Goal: Task Accomplishment & Management: Complete application form

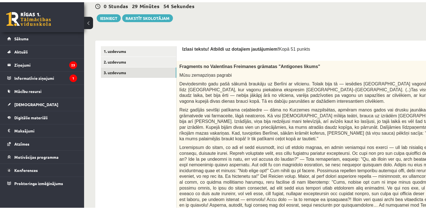
scroll to position [138, 0]
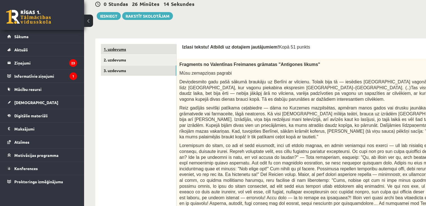
click at [118, 51] on link "1. uzdevums" at bounding box center [138, 49] width 75 height 10
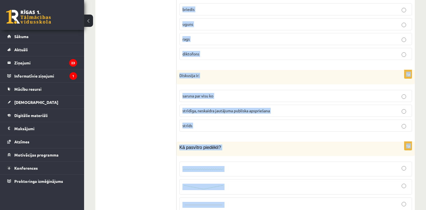
scroll to position [2687, 0]
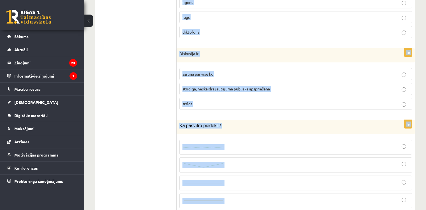
drag, startPoint x: 179, startPoint y: 54, endPoint x: 241, endPoint y: 181, distance: 141.5
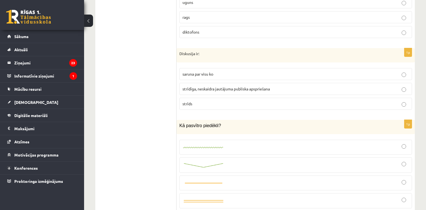
drag, startPoint x: 241, startPoint y: 181, endPoint x: 213, endPoint y: 84, distance: 100.5
click at [213, 101] on p "strīds" at bounding box center [296, 104] width 227 height 6
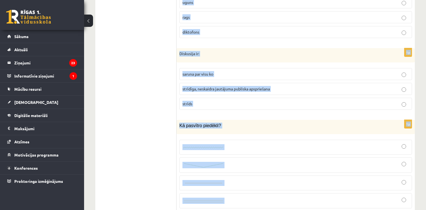
drag, startPoint x: 178, startPoint y: 191, endPoint x: 224, endPoint y: 181, distance: 46.8
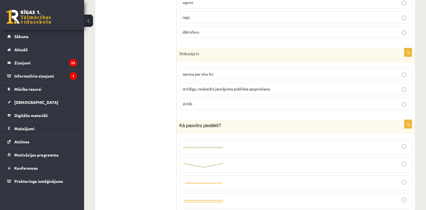
drag, startPoint x: 222, startPoint y: 181, endPoint x: 172, endPoint y: 96, distance: 98.2
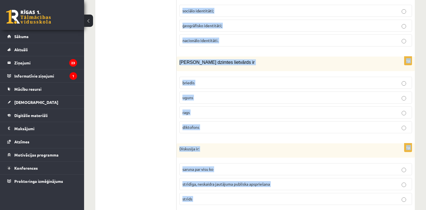
scroll to position [2622, 0]
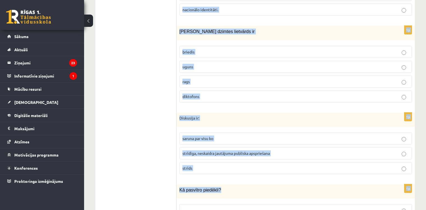
drag, startPoint x: 178, startPoint y: 190, endPoint x: 216, endPoint y: 168, distance: 43.6
copy form "Kura ir neiederīgā vārdšķira? vietniekvārds darbības vārds izsauksmes vārds īpa…"
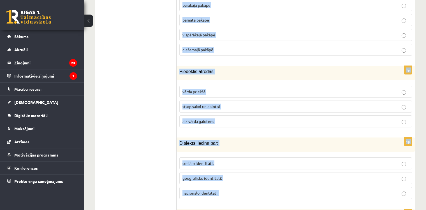
scroll to position [2255, 0]
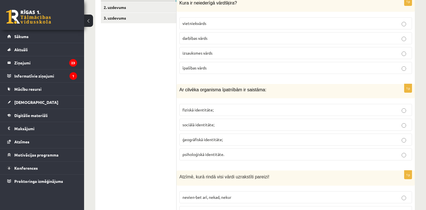
scroll to position [190, 0]
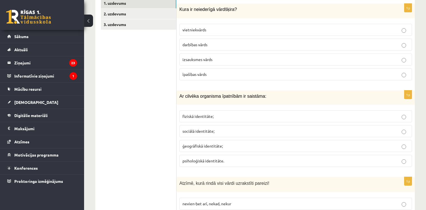
click at [190, 57] on p "izsauksmes vārds" at bounding box center [296, 60] width 227 height 6
click at [184, 114] on span "fiziskā identitāte;" at bounding box center [198, 116] width 31 height 5
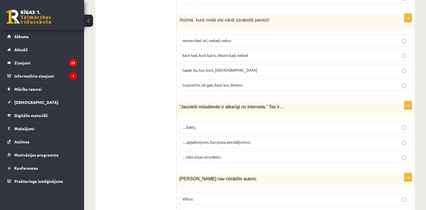
scroll to position [351, 0]
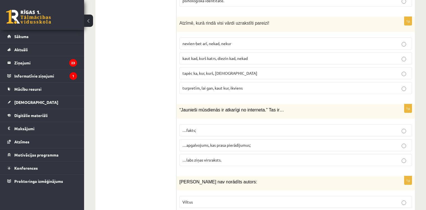
click at [188, 55] on label "kaut kad, kurš katrs, diezin kad, nekad" at bounding box center [295, 58] width 233 height 12
click at [188, 142] on p "…apgalvojums, kas prasa pierādījumus;" at bounding box center [296, 145] width 227 height 6
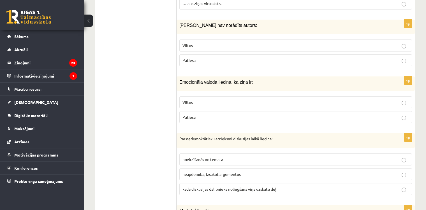
scroll to position [491, 0]
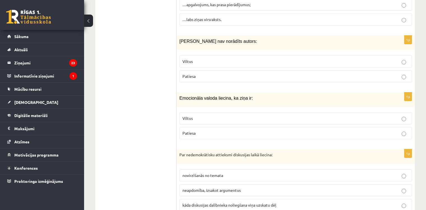
click at [183, 59] on span "Viltus" at bounding box center [188, 61] width 10 height 5
click at [184, 116] on span "Viltus" at bounding box center [188, 118] width 10 height 5
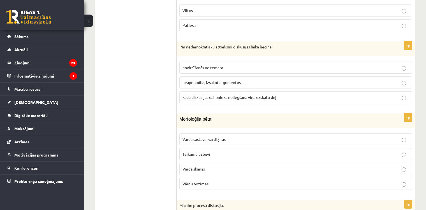
scroll to position [606, 0]
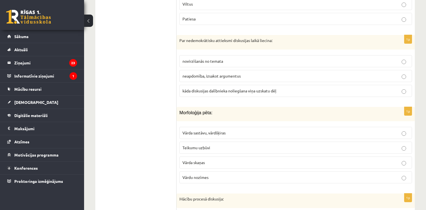
click at [181, 85] on label "kāda diskusijas dalībnieka noliegšana viņa uzskatu dēļ" at bounding box center [295, 91] width 233 height 12
click at [185, 127] on label "Vārda sastāvu, vārdšķiras" at bounding box center [295, 133] width 233 height 12
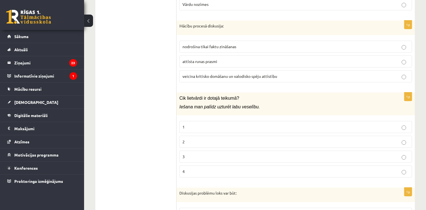
scroll to position [776, 0]
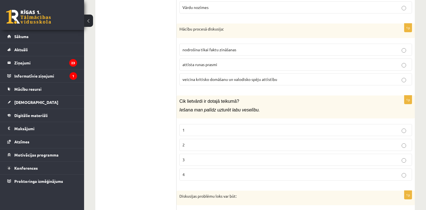
click at [186, 77] on span "veicina kritisko domāšanu un valodisko spēju attīstību" at bounding box center [230, 79] width 95 height 5
click at [190, 142] on p "2" at bounding box center [296, 145] width 227 height 6
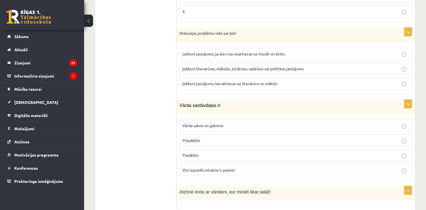
scroll to position [952, 0]
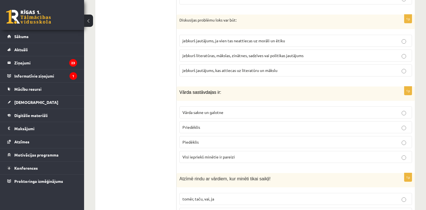
click at [185, 53] on span "jebkurš literatūras, mākslas, zinātnes, sadzīves vai politikas jautājums" at bounding box center [243, 55] width 121 height 5
click at [193, 155] on span "Visi iepriekš minētie ir pareizi" at bounding box center [209, 157] width 52 height 5
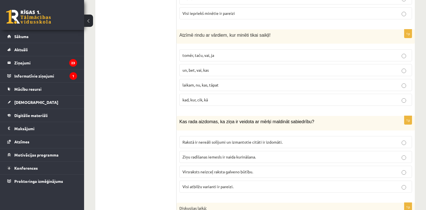
scroll to position [1099, 0]
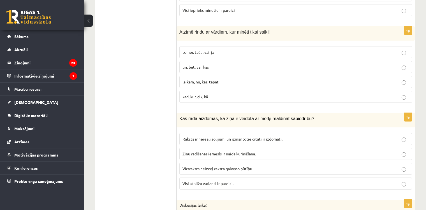
click at [187, 49] on p "tomēr, taču, vai, ja" at bounding box center [296, 52] width 227 height 6
click at [191, 181] on span "Visi atbilžu varianti ir pareizi." at bounding box center [208, 183] width 51 height 5
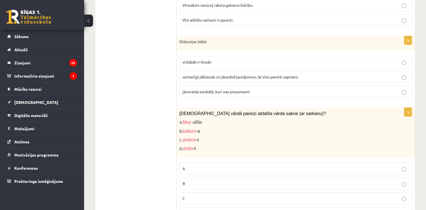
scroll to position [1266, 0]
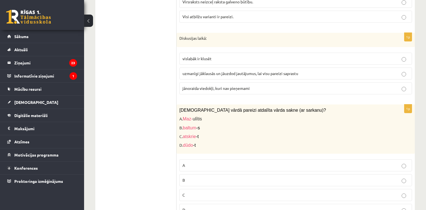
click at [184, 71] on span "uzmanīgi jāklausās un jāuzdod jautājumus, lai visu pareizi saprastu" at bounding box center [241, 73] width 116 height 5
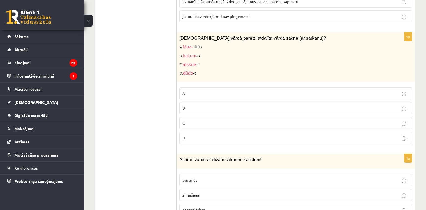
scroll to position [1348, 0]
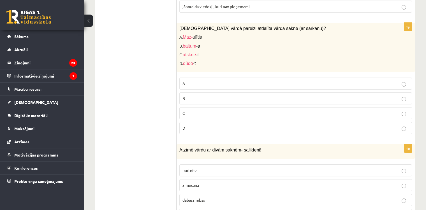
click at [193, 110] on p "C" at bounding box center [296, 113] width 227 height 6
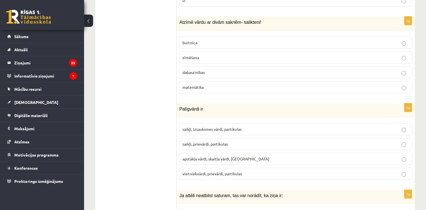
scroll to position [1473, 0]
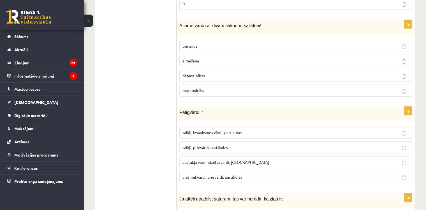
click at [190, 73] on span "dabaszinības" at bounding box center [194, 75] width 22 height 5
click at [186, 142] on label "saikļi, prievārdi, partikulas" at bounding box center [295, 148] width 233 height 12
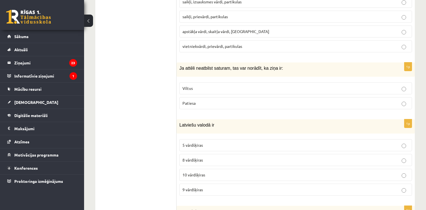
scroll to position [1640, 0]
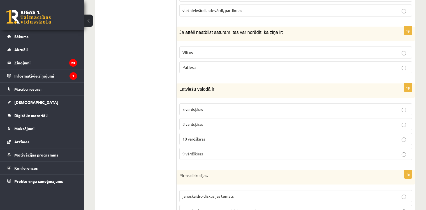
click at [185, 50] on span "Viltus" at bounding box center [188, 52] width 10 height 5
click at [188, 136] on p "10 vārdšķiras" at bounding box center [296, 139] width 227 height 6
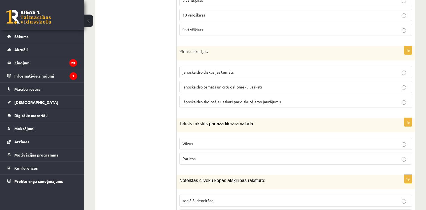
scroll to position [1774, 0]
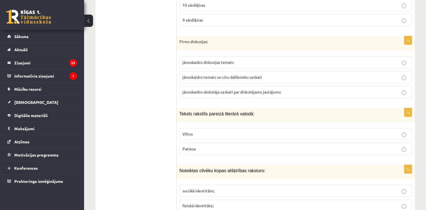
click at [194, 71] on label "jānoskaidro temats un citu dalībnieku uzskati" at bounding box center [295, 77] width 233 height 12
click at [200, 146] on p "Patiesa" at bounding box center [296, 149] width 227 height 6
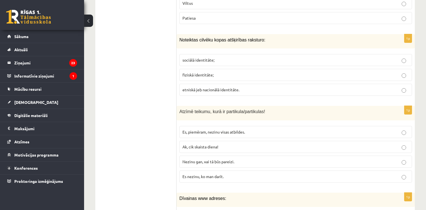
scroll to position [1917, 0]
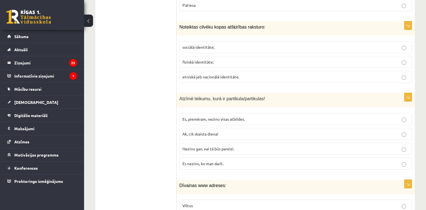
click at [182, 41] on label "sociālā identitāte;" at bounding box center [295, 47] width 233 height 12
click at [197, 146] on p "Nezinu gan, vai tā būs pareizi." at bounding box center [296, 149] width 227 height 6
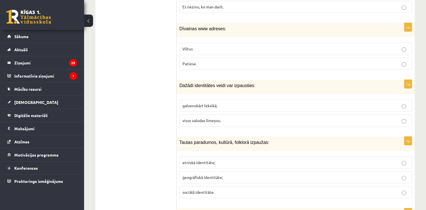
scroll to position [2078, 0]
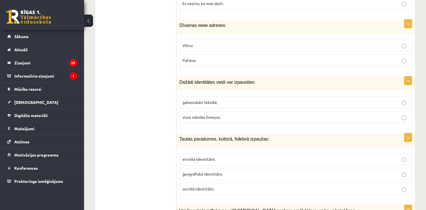
click at [187, 43] on p "Viltus" at bounding box center [296, 46] width 227 height 6
click at [192, 108] on fieldset "galvenokārt leksikā; visos valodas līmeņos." at bounding box center [295, 109] width 233 height 31
click at [192, 115] on span "visos valodas līmeņos." at bounding box center [202, 117] width 38 height 5
click at [190, 156] on p "etniskā identitāte;" at bounding box center [296, 159] width 227 height 6
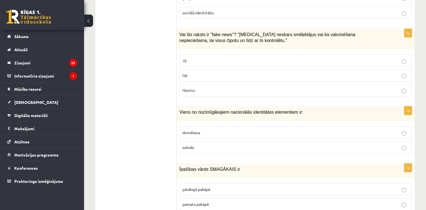
scroll to position [2267, 0]
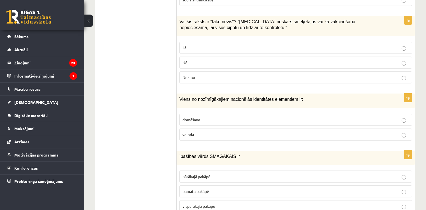
click at [187, 45] on p "Jā" at bounding box center [296, 48] width 227 height 6
click at [194, 132] on span "valoda" at bounding box center [188, 134] width 11 height 5
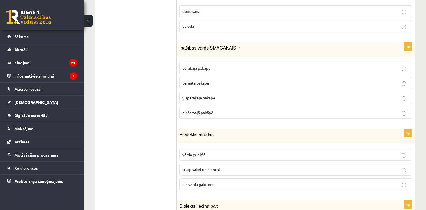
scroll to position [2382, 0]
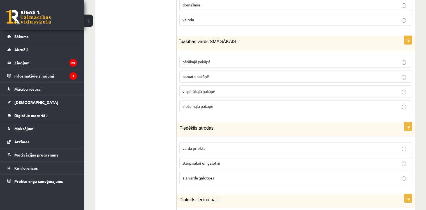
click at [194, 89] on p "vispārākajā pakāpē" at bounding box center [296, 92] width 227 height 6
click at [196, 161] on span "starp sakni un galotni" at bounding box center [202, 163] width 38 height 5
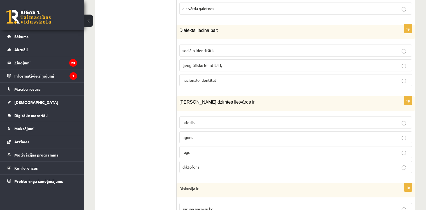
scroll to position [2555, 0]
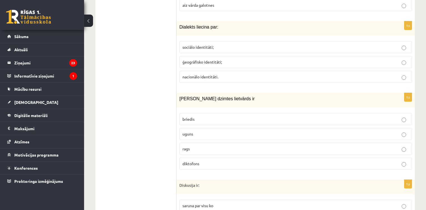
click at [192, 59] on p "ģeogrāfisko identitāti;" at bounding box center [296, 62] width 227 height 6
click at [197, 131] on p "uguns" at bounding box center [296, 134] width 227 height 6
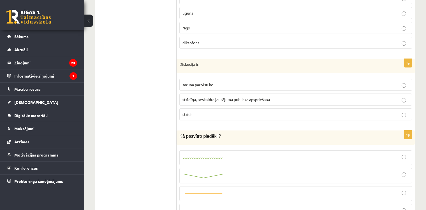
scroll to position [2687, 0]
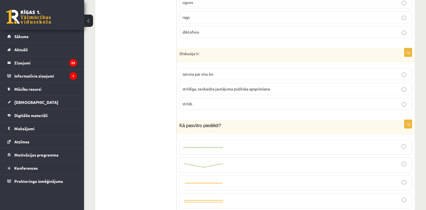
click at [188, 86] on p "strīdīga, neskaidra jautājuma publiska apspriešana" at bounding box center [296, 89] width 227 height 6
click at [305, 143] on div at bounding box center [296, 147] width 227 height 9
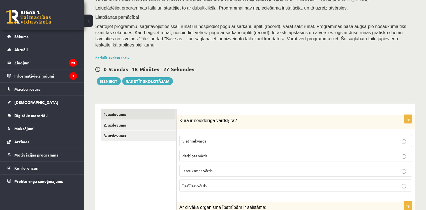
scroll to position [66, 0]
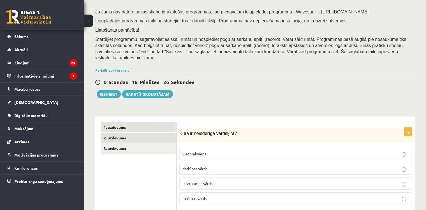
click at [153, 133] on link "2. uzdevums" at bounding box center [138, 138] width 75 height 10
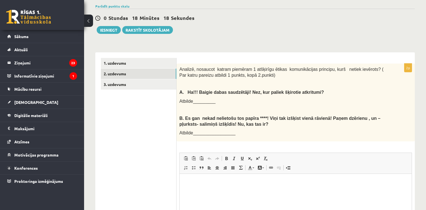
scroll to position [107, 0]
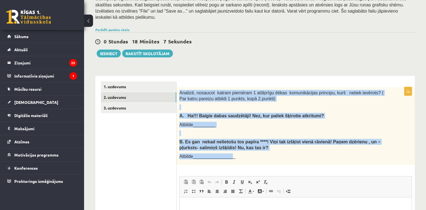
drag, startPoint x: 179, startPoint y: 84, endPoint x: 229, endPoint y: 150, distance: 83.3
click at [229, 150] on div "Analizē, nosaucot katram piemēram 1 atšķirīgu ētikas komunikācijas principu, ku…" at bounding box center [296, 126] width 238 height 78
copy div "Analizē, nosaucot katram piemēram 1 atšķirīgu ētikas komunikācijas principu, ku…"
click at [297, 97] on div "Analizē, nosaucot katram piemēram 1 atšķirīgu ētikas komunikācijas principu, ku…" at bounding box center [296, 126] width 238 height 78
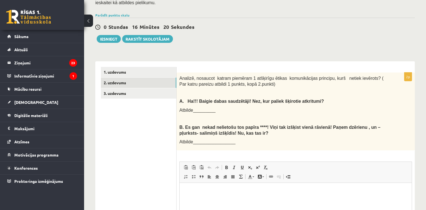
scroll to position [199, 0]
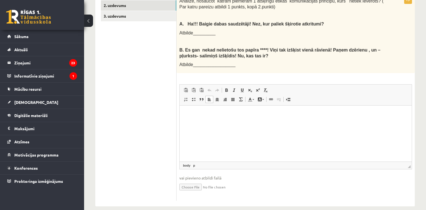
click at [192, 121] on html at bounding box center [296, 114] width 232 height 17
click at [188, 110] on html "**********" at bounding box center [296, 117] width 232 height 23
click at [190, 106] on iframe at bounding box center [296, 134] width 232 height 56
click at [259, 126] on html "**********" at bounding box center [296, 117] width 232 height 23
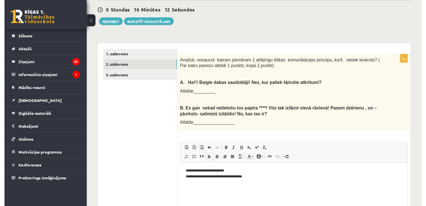
scroll to position [133, 0]
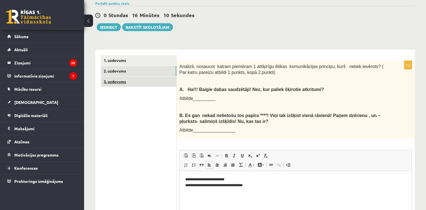
click at [131, 77] on link "3. uzdevums" at bounding box center [138, 82] width 75 height 10
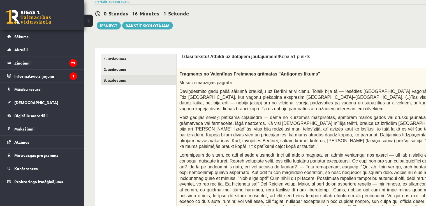
scroll to position [131, 0]
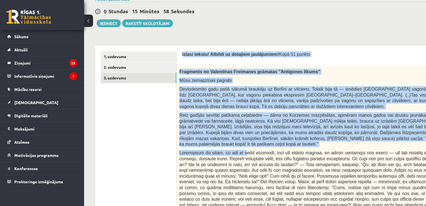
drag, startPoint x: 184, startPoint y: 50, endPoint x: 229, endPoint y: 121, distance: 84.4
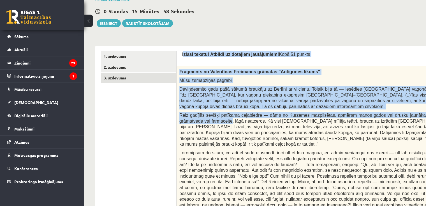
click at [204, 52] on span "Izlasi tekstu! Atbildi uz dotajiem jautājumiem!" at bounding box center [230, 54] width 97 height 5
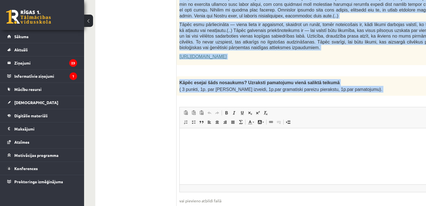
scroll to position [408, 0]
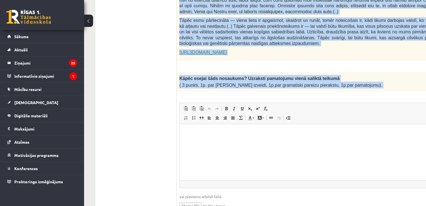
drag, startPoint x: 178, startPoint y: 51, endPoint x: 360, endPoint y: 72, distance: 183.4
copy form "Izlasi tekstu! Atbildi uz dotajiem jautājumiem! Kopā 51 punkts 0p Fragments no …"
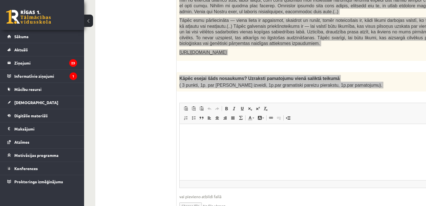
click at [193, 141] on html at bounding box center [327, 132] width 294 height 17
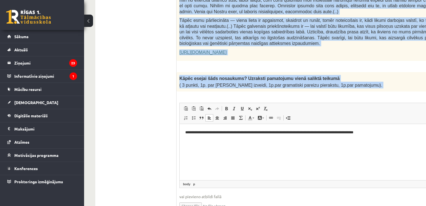
click at [385, 72] on div "Kāpēc esejai šāds nosaukums? Uzraksti pamatojumu vienā saliktā teikumā ( 3 punk…" at bounding box center [327, 81] width 301 height 19
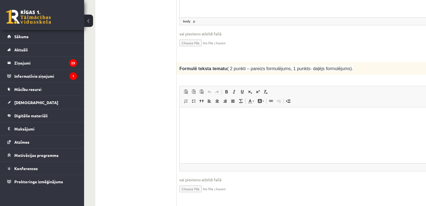
scroll to position [575, 0]
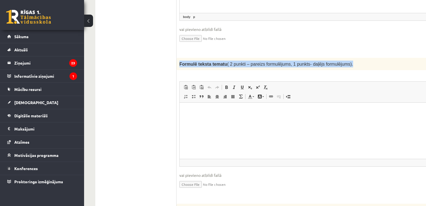
drag, startPoint x: 178, startPoint y: 47, endPoint x: 348, endPoint y: 54, distance: 169.8
click at [348, 58] on div "Formulē teksta tematu ( 2 punkti – pareizs formulējums, 1 punkts- daļējs formul…" at bounding box center [327, 64] width 301 height 12
copy span "Formulē teksta tematu ( 2 punkti – pareizs formulējums, 1 punkts- daļējs formul…"
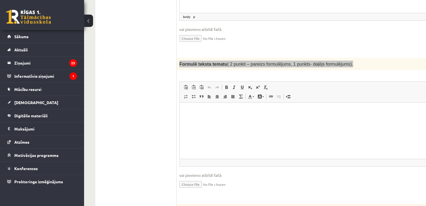
click at [216, 120] on html at bounding box center [327, 111] width 294 height 17
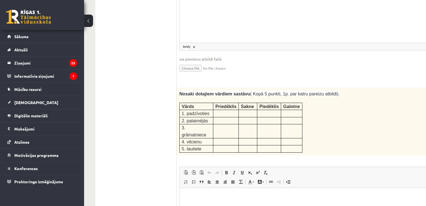
scroll to position [704, 0]
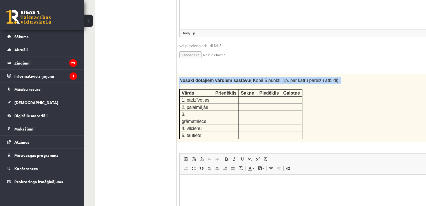
drag, startPoint x: 177, startPoint y: 63, endPoint x: 289, endPoint y: 114, distance: 122.9
click at [289, 114] on div "Nosaki dotajiem vārdiem sastāvu ( Kopā 5 punkti, 1p. par katru pareizu atbildi)…" at bounding box center [327, 108] width 301 height 68
copy div "Nosaki dotajiem vārdiem sastāvu ( Kopā 5 punkti, 1p. par katru pareizu atbildi)."
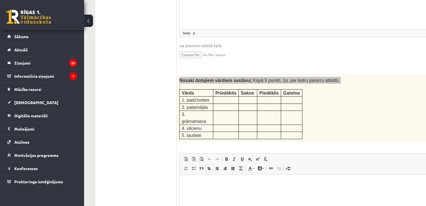
click at [199, 181] on p "Визуальный текстовый редактор, wiswyg-editor-user-answer-47433805988480" at bounding box center [326, 183] width 283 height 6
click at [374, 190] on html at bounding box center [327, 182] width 294 height 17
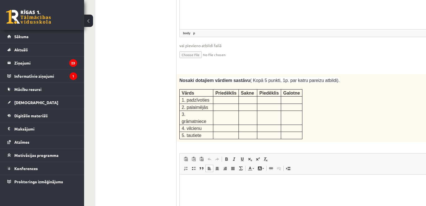
click at [364, 124] on div "5p Nosaki dotajiem vārdiem sastāvu ( Kopā 5 punkti, 1p. par katru pareizu atbil…" at bounding box center [327, 172] width 301 height 196
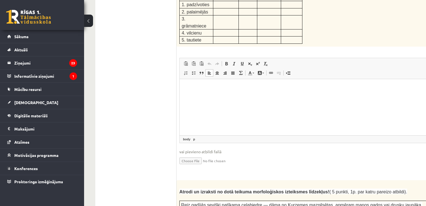
scroll to position [793, 0]
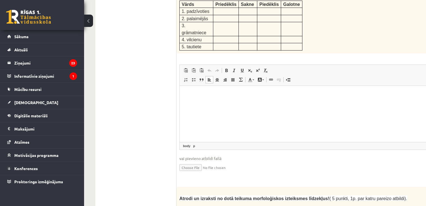
click at [189, 90] on html at bounding box center [327, 94] width 294 height 17
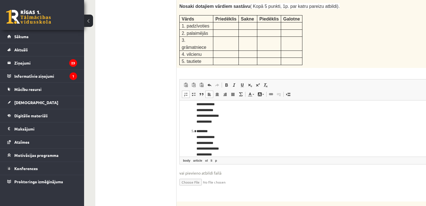
scroll to position [758, 0]
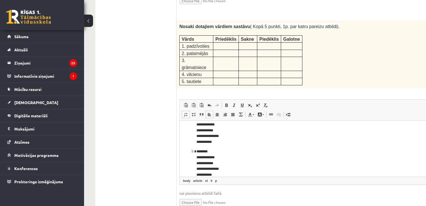
click at [274, 133] on p "**********" at bounding box center [318, 130] width 242 height 29
click at [215, 175] on p "**********" at bounding box center [318, 162] width 242 height 29
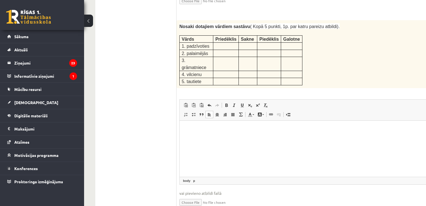
click at [202, 128] on p "Визуальный текстовый редактор, wiswyg-editor-user-answer-47433805988480" at bounding box center [326, 129] width 283 height 6
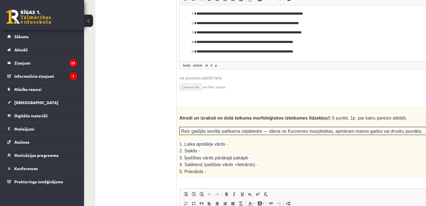
scroll to position [862, 0]
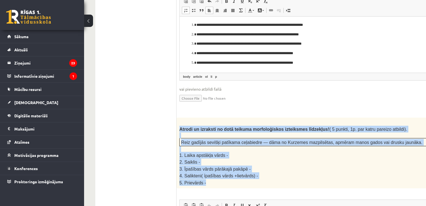
drag, startPoint x: 179, startPoint y: 100, endPoint x: 233, endPoint y: 153, distance: 76.1
click at [233, 153] on div "Atrodi un izraksti no dotā teikuma morfoloģiskos izteiksmes līdzekļus! ( 5 punk…" at bounding box center [327, 152] width 301 height 71
copy div "Atrodi un izraksti no dotā teikuma morfoloģiskos izteiksmes līdzekļus! ( 5 punk…"
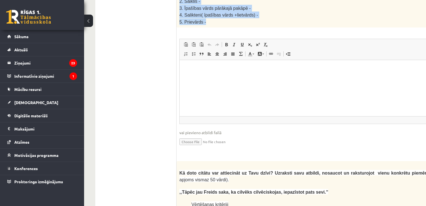
scroll to position [1007, 0]
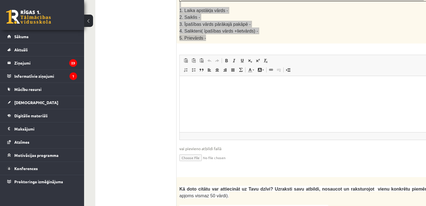
click at [190, 93] on html at bounding box center [327, 84] width 294 height 17
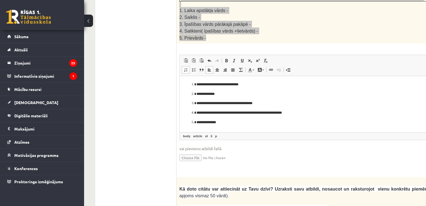
click at [420, 78] on html "**********" at bounding box center [327, 103] width 294 height 55
click at [345, 79] on html "**********" at bounding box center [327, 103] width 294 height 55
click at [187, 76] on html "**********" at bounding box center [327, 103] width 294 height 55
click at [198, 78] on html "**********" at bounding box center [327, 103] width 294 height 55
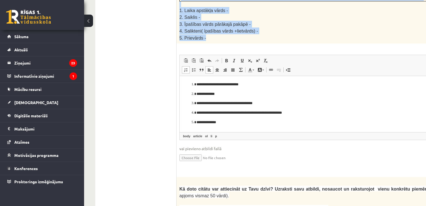
click at [355, 55] on span "Панели инструментов редактора Вставить Комбинация клавиш Ctrl+V Вставить только…" at bounding box center [327, 65] width 294 height 21
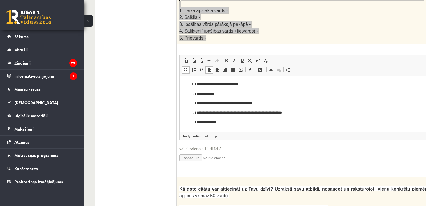
click at [363, 79] on html "**********" at bounding box center [327, 103] width 294 height 55
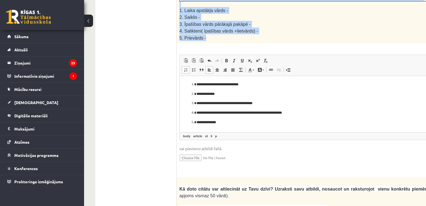
drag, startPoint x: 362, startPoint y: 45, endPoint x: 183, endPoint y: 0, distance: 184.9
click at [362, 55] on span "Панели инструментов редактора Вставить Комбинация клавиш Ctrl+V Вставить только…" at bounding box center [327, 65] width 294 height 21
drag, startPoint x: 362, startPoint y: 45, endPoint x: 182, endPoint y: 2, distance: 185.6
click at [362, 55] on span "Панели инструментов редактора Вставить Комбинация клавиш Ctrl+V Вставить только…" at bounding box center [327, 65] width 294 height 21
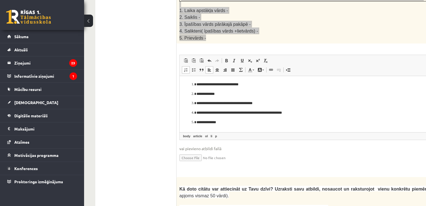
click at [361, 92] on p "**********" at bounding box center [320, 94] width 246 height 6
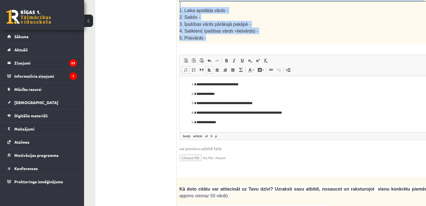
click at [320, 132] on span "◢ Путь элементов body article ol li p" at bounding box center [327, 136] width 294 height 8
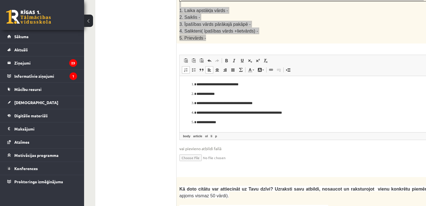
click at [236, 124] on p "**********" at bounding box center [320, 122] width 246 height 6
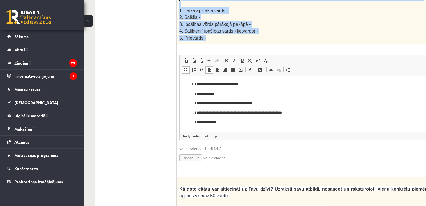
click at [262, 11] on div "Atrodi un izraksti no dotā teikuma morfoloģiskos izteiksmes līdzekļus! ( 5 punk…" at bounding box center [327, 8] width 301 height 71
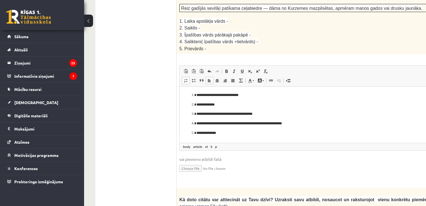
scroll to position [1005, 0]
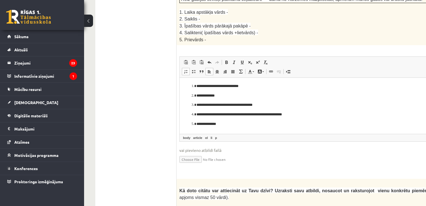
click at [236, 127] on html "**********" at bounding box center [327, 105] width 294 height 55
click at [229, 134] on span "◢ Путь элементов body article ol li p" at bounding box center [327, 138] width 294 height 8
click at [296, 57] on span "Панели инструментов редактора Вставить Комбинация клавиш Ctrl+V Вставить только…" at bounding box center [327, 67] width 294 height 21
click at [296, 79] on html "**********" at bounding box center [327, 105] width 294 height 55
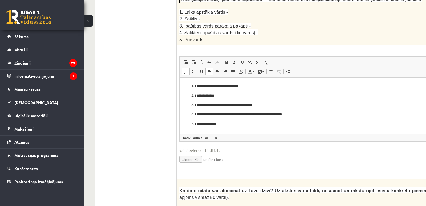
click at [287, 83] on p "**********" at bounding box center [320, 86] width 246 height 6
click at [298, 79] on html "**********" at bounding box center [327, 105] width 294 height 55
click at [204, 87] on p "**********" at bounding box center [320, 86] width 246 height 6
click at [189, 87] on ol "**********" at bounding box center [326, 104] width 283 height 43
click at [190, 79] on html "**********" at bounding box center [327, 105] width 294 height 55
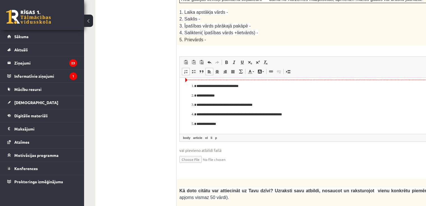
click at [197, 87] on li "**********" at bounding box center [327, 86] width 261 height 6
drag, startPoint x: 193, startPoint y: 87, endPoint x: 193, endPoint y: 100, distance: 13.5
click at [193, 100] on ol "**********" at bounding box center [326, 104] width 283 height 43
click at [349, 132] on html "**********" at bounding box center [327, 105] width 294 height 55
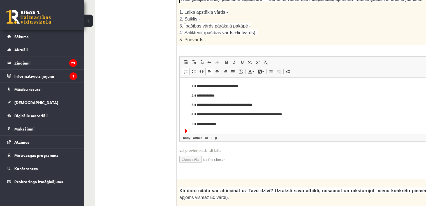
click at [296, 131] on span "*" at bounding box center [319, 131] width 268 height 0
click at [204, 132] on html "**********" at bounding box center [327, 105] width 294 height 55
click at [220, 129] on html "**********" at bounding box center [327, 105] width 294 height 55
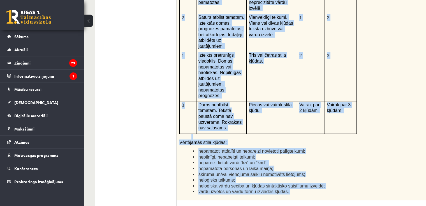
scroll to position [1301, 0]
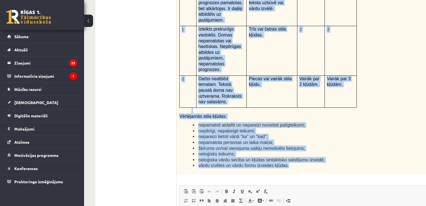
drag, startPoint x: 178, startPoint y: 114, endPoint x: 288, endPoint y: 105, distance: 110.6
click at [288, 105] on div "Kā doto citātu var attiecināt uz Tavu dzīvi? Uzraksti savu atbildi, nosaucot un…" at bounding box center [327, 28] width 301 height 291
copy div "Kā doto citātu var attiecināt uz Tavu dzīvi? Uzraksti savu atbildi, nosaucot un…"
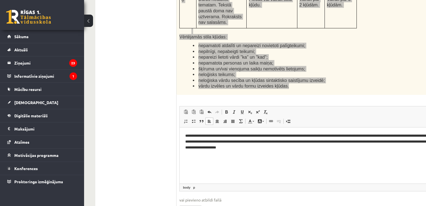
scroll to position [1403, 0]
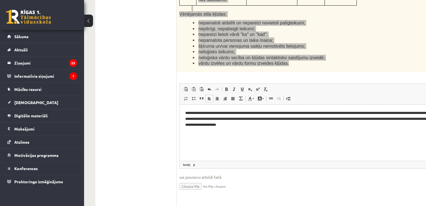
click at [182, 94] on span "Вставить / удалить нумерованный список Вставить / удалить маркированный список …" at bounding box center [214, 98] width 64 height 9
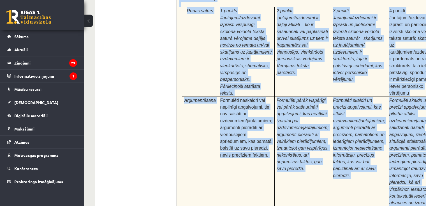
scroll to position [1704, 0]
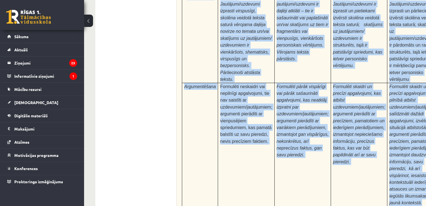
drag, startPoint x: 178, startPoint y: 119, endPoint x: 414, endPoint y: 104, distance: 236.3
click at [414, 104] on div "Pamatojoties uz izlasīto tekstu, izsaki viedokli par izlasīto, atbildot uz jaut…" at bounding box center [327, 57] width 301 height 304
copy div "Pamatojoties uz izlasīto tekstu, izsaki viedokli par izlasīto, atbildot uz jaut…"
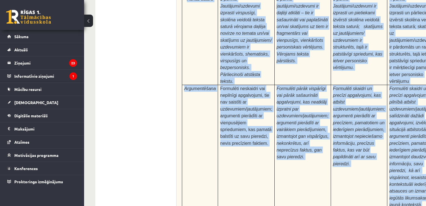
scroll to position [1759, 0]
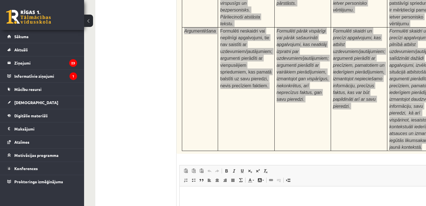
click at [257, 198] on html at bounding box center [327, 194] width 294 height 17
click at [260, 178] on span at bounding box center [260, 180] width 4 height 4
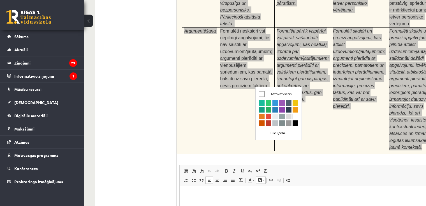
scroll to position [0, 0]
click at [248, 178] on span at bounding box center [250, 180] width 4 height 4
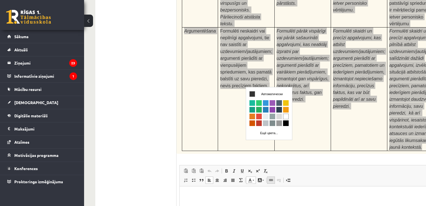
click at [273, 176] on link "Вставить/Редактировать ссылку Комбинация клавиш Ctrl+K" at bounding box center [271, 179] width 8 height 7
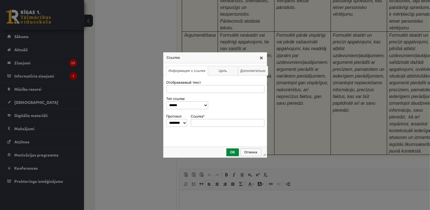
click at [259, 60] on link "X" at bounding box center [261, 58] width 4 height 4
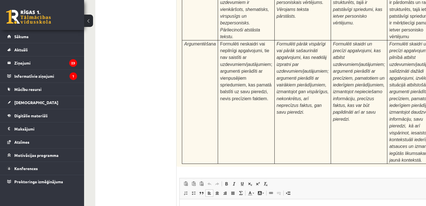
scroll to position [1759, 0]
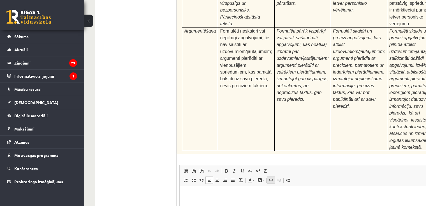
click at [269, 178] on span at bounding box center [271, 180] width 4 height 4
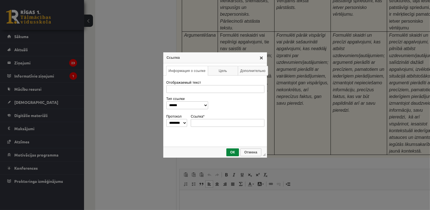
click at [261, 59] on link "X" at bounding box center [261, 58] width 4 height 4
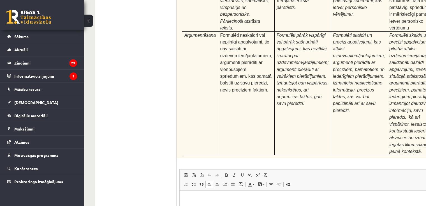
type input "**********"
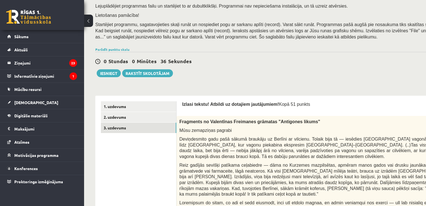
scroll to position [49, 0]
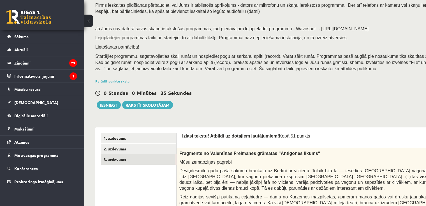
click at [102, 100] on div "0 Stundas 0 Minūtes 35 Sekundes Ieskaite saglabāta! Iesniegt Rakstīt skolotājam" at bounding box center [274, 96] width 359 height 25
click at [103, 104] on button "Iesniegt" at bounding box center [109, 105] width 24 height 8
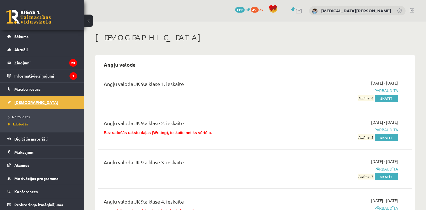
click at [13, 106] on link "[DEMOGRAPHIC_DATA]" at bounding box center [42, 102] width 70 height 13
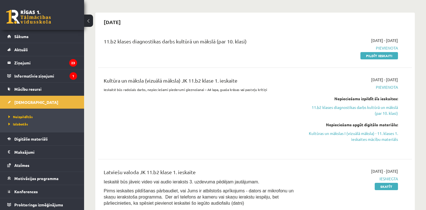
scroll to position [117, 0]
click at [317, 107] on link "11.b2 klases diagnostikas darbs kultūrā un mākslā (par 10. klasi)" at bounding box center [352, 110] width 93 height 12
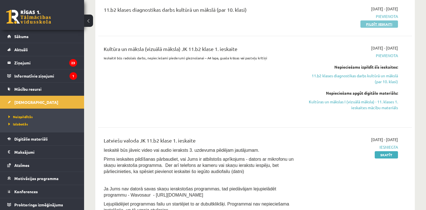
click at [373, 24] on link "Pildīt ieskaiti" at bounding box center [380, 23] width 38 height 7
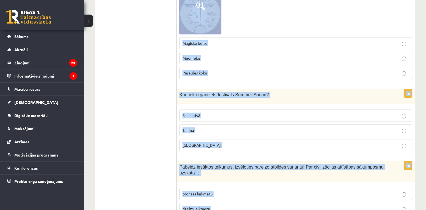
scroll to position [2267, 0]
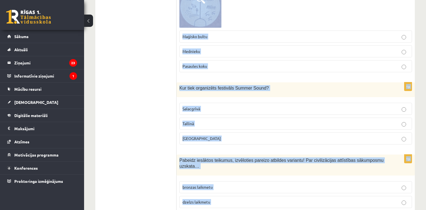
drag, startPoint x: 178, startPoint y: 112, endPoint x: 232, endPoint y: 183, distance: 88.7
copy form "Izvēlies atbildes variantu! Pilskalni tika būvēti.. aizsardzības nolūkiem tirdz…"
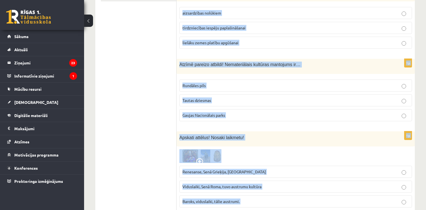
scroll to position [67, 0]
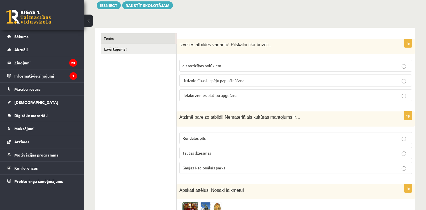
click at [186, 70] on label "aizsardzības nolūkiem" at bounding box center [295, 66] width 233 height 12
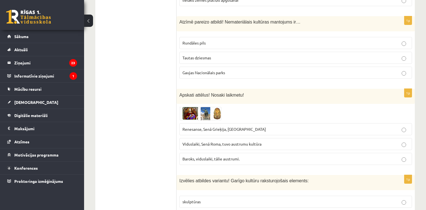
scroll to position [160, 0]
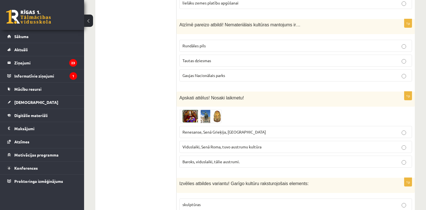
click at [203, 61] on span "Tautas dziesmas" at bounding box center [197, 60] width 29 height 5
click at [189, 141] on label "Viduslaiki, Senā Roma, tuvo austrumu kultūra" at bounding box center [295, 147] width 233 height 12
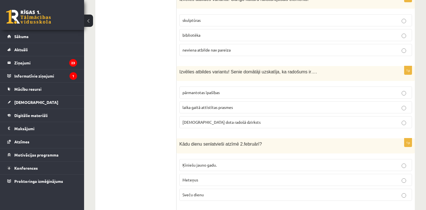
scroll to position [352, 0]
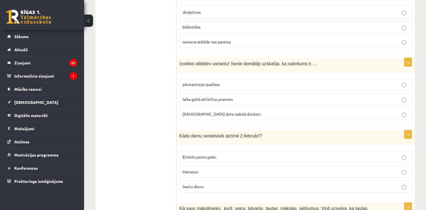
click at [189, 24] on span "bibliotēka" at bounding box center [192, 26] width 18 height 5
click at [388, 111] on p "dieva dota radošā dzirksts" at bounding box center [296, 114] width 227 height 6
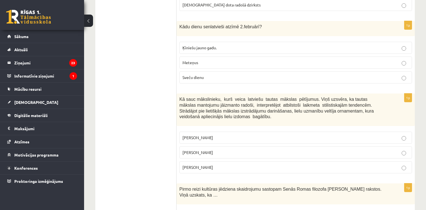
scroll to position [459, 0]
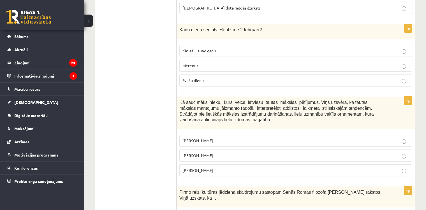
click at [188, 79] on span "Sveču dienu" at bounding box center [193, 80] width 21 height 5
click at [188, 150] on label "Jūlijs Madernieks" at bounding box center [295, 156] width 233 height 12
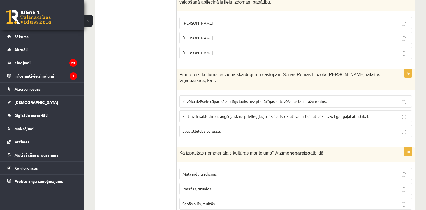
scroll to position [582, 0]
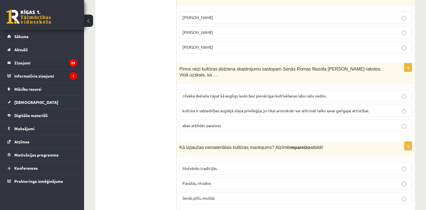
click at [195, 93] on span "cilvēka dvēsele tāpat kā auglīgs lauks bez pienācīgas kultivēšanas labu ražu ne…" at bounding box center [255, 95] width 144 height 5
click at [200, 192] on label "Senās pilīs, muižās" at bounding box center [295, 198] width 233 height 12
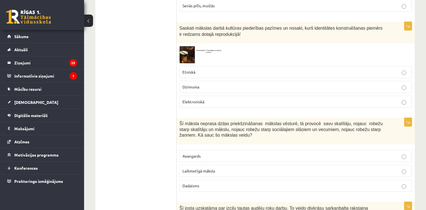
scroll to position [791, 0]
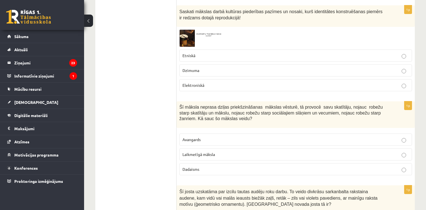
click at [197, 53] on p "Etniskā" at bounding box center [296, 56] width 227 height 6
click at [229, 152] on p "Laikmetīgā māksla" at bounding box center [296, 155] width 227 height 6
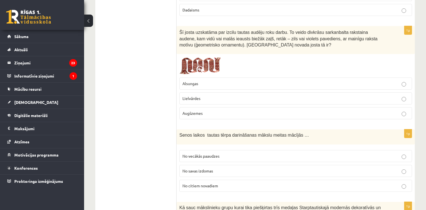
scroll to position [967, 0]
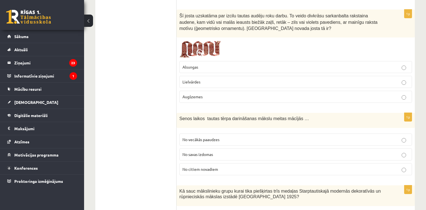
click at [191, 79] on span "Lielvārdes" at bounding box center [192, 81] width 18 height 5
click at [190, 137] on span "No vecākās paaudzes" at bounding box center [201, 139] width 37 height 5
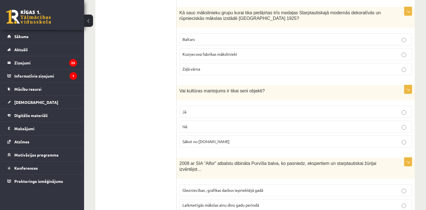
scroll to position [1143, 0]
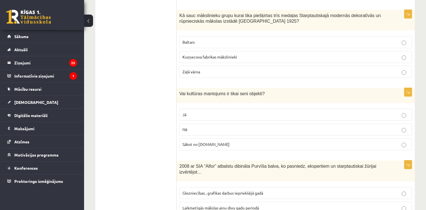
click at [188, 36] on label "Baltars" at bounding box center [295, 42] width 233 height 12
click at [202, 124] on label "Nē" at bounding box center [295, 130] width 233 height 12
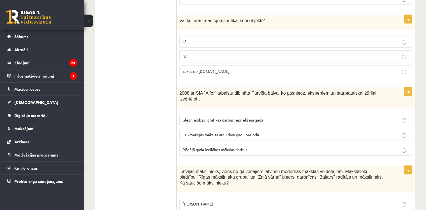
scroll to position [1255, 0]
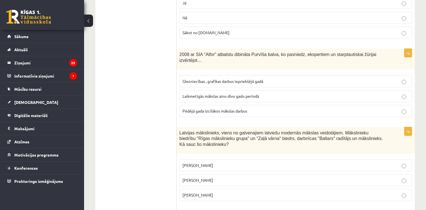
click at [205, 105] on label "Pēdējā gada izcilākos mākslas darbus" at bounding box center [295, 111] width 233 height 12
click at [51, 147] on div "0 Dāvanas 1393 mP 455 xp Nikita Kokorevs Sākums Aktuāli Kā mācīties eSKOLĀ Kont…" at bounding box center [213, 1] width 426 height 2512
click at [158, 77] on ul "Tests Izvērtējums!" at bounding box center [139, 43] width 76 height 2394
click at [183, 177] on p "Romāns Suta" at bounding box center [296, 180] width 227 height 6
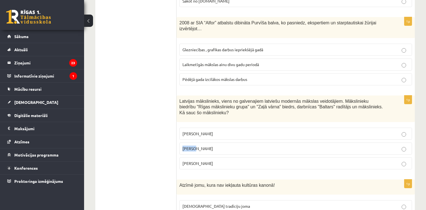
scroll to position [1311, 0]
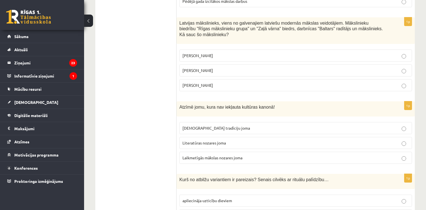
scroll to position [1367, 0]
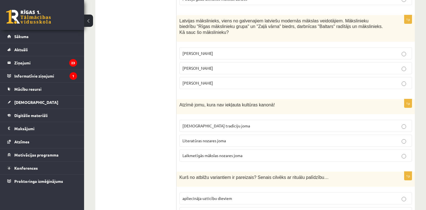
click at [190, 150] on label "Laikmetīgās mākslas nozares joma" at bounding box center [295, 156] width 233 height 12
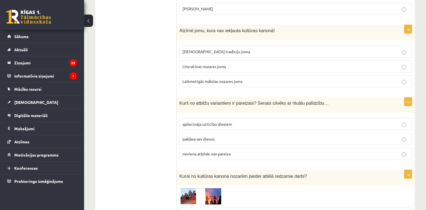
scroll to position [1451, 0]
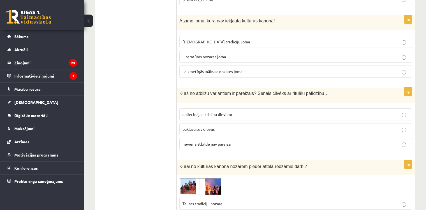
click at [193, 112] on span "apliecināja uzticību dieviem" at bounding box center [208, 114] width 50 height 5
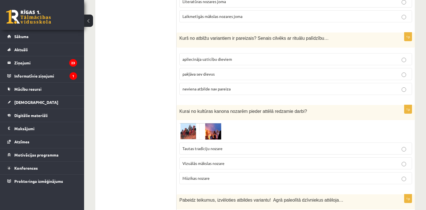
scroll to position [1507, 0]
click at [195, 160] on span "Vizuālās mākslas nozare" at bounding box center [204, 162] width 42 height 5
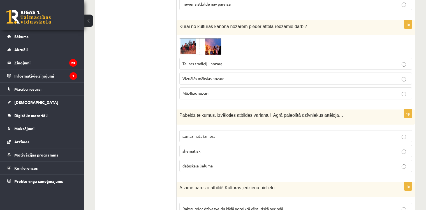
click at [190, 160] on label "dabiskajā lielumā" at bounding box center [295, 166] width 233 height 12
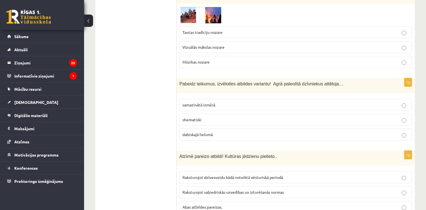
scroll to position [1676, 0]
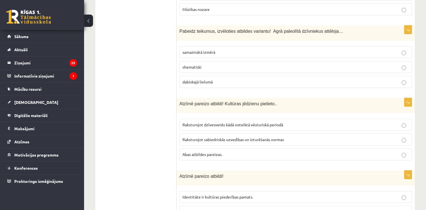
click at [180, 149] on label "Abas atbildes pareizas." at bounding box center [295, 155] width 233 height 12
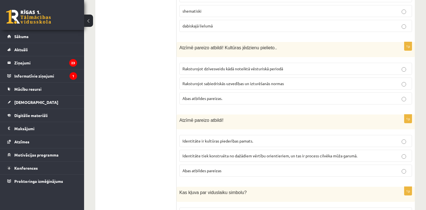
click at [207, 165] on label "Abas atbildes pareizas" at bounding box center [295, 171] width 233 height 12
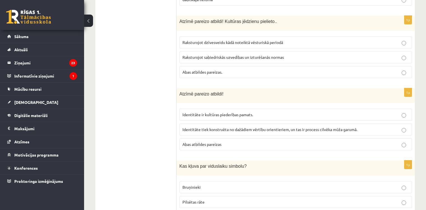
scroll to position [1788, 0]
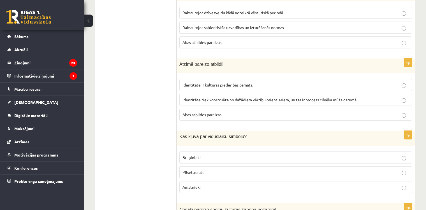
click at [201, 155] on p "Bruņinieki" at bounding box center [296, 158] width 227 height 6
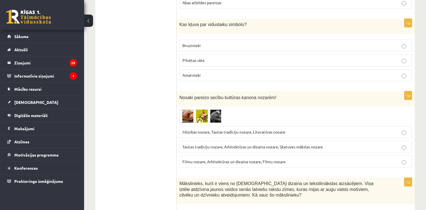
scroll to position [1928, 0]
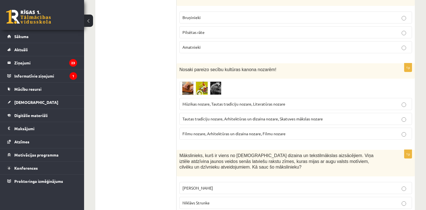
click at [212, 116] on span "Tautas tradīciju nozare, Arhitektūras un dizaina nozare, Skatuves mākslas nozare" at bounding box center [253, 118] width 140 height 5
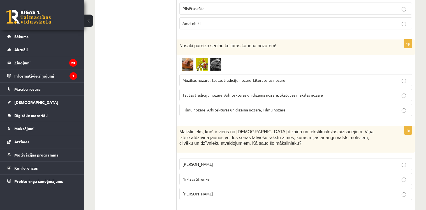
scroll to position [1984, 0]
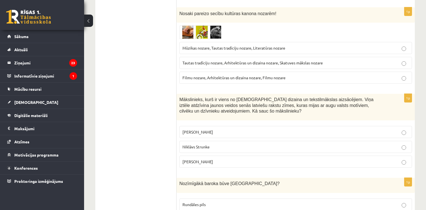
click at [205, 126] on label "Ansis Cīrulis" at bounding box center [295, 132] width 233 height 12
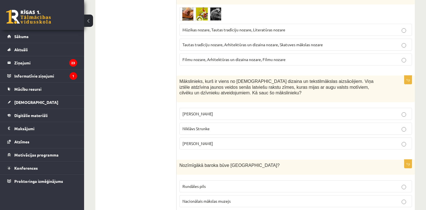
scroll to position [2012, 0]
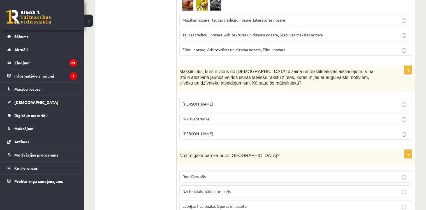
click at [223, 174] on p "Rundāles pils" at bounding box center [296, 177] width 227 height 6
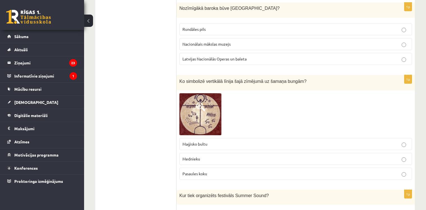
scroll to position [2208, 0]
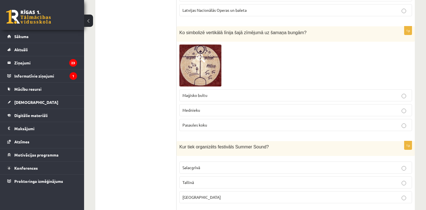
drag, startPoint x: 191, startPoint y: 95, endPoint x: 167, endPoint y: 4, distance: 94.6
click at [190, 90] on fieldset "Maģisko bultu Mednieku Pasaules koku" at bounding box center [295, 110] width 233 height 46
click at [209, 89] on fieldset "Maģisko bultu Mednieku Pasaules koku" at bounding box center [295, 110] width 233 height 46
click at [210, 122] on p "Pasaules koku" at bounding box center [296, 125] width 227 height 6
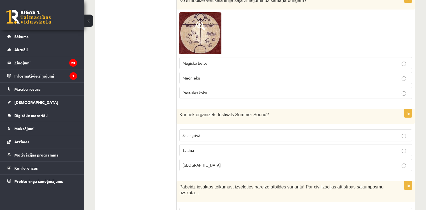
scroll to position [2265, 0]
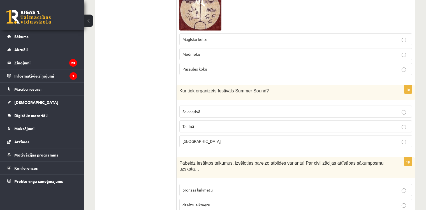
click at [213, 109] on p "Salacgrīvā" at bounding box center [296, 112] width 227 height 6
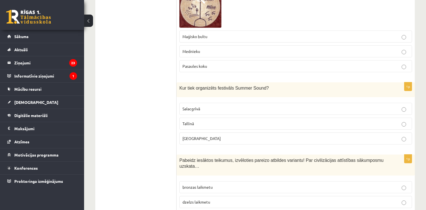
click at [220, 181] on label "bronzas laikmetu" at bounding box center [295, 187] width 233 height 12
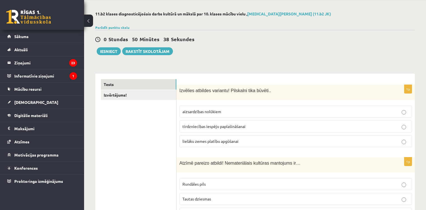
scroll to position [0, 0]
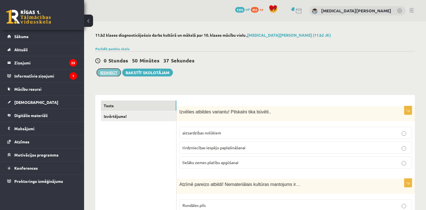
click at [112, 70] on button "Iesniegt" at bounding box center [109, 73] width 24 height 8
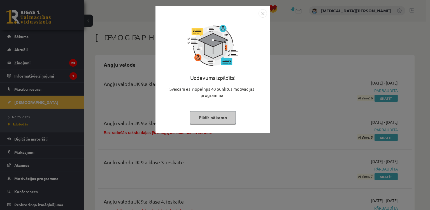
click at [218, 119] on button "Pildīt nākamo" at bounding box center [213, 117] width 46 height 13
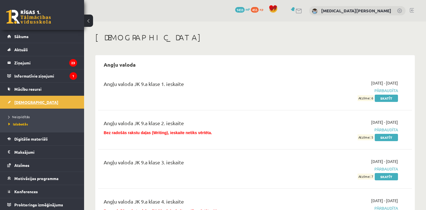
click at [54, 101] on link "[DEMOGRAPHIC_DATA]" at bounding box center [42, 102] width 70 height 13
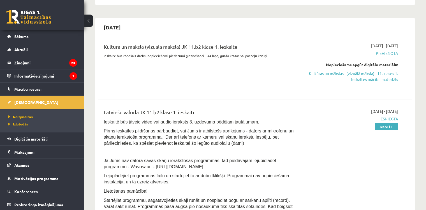
scroll to position [112, 0]
drag, startPoint x: 330, startPoint y: 72, endPoint x: 229, endPoint y: 18, distance: 114.0
click at [330, 72] on link "Kultūras un mākslas I (vizuālā māksla) - 11. klases 1. ieskaites mācību materiā…" at bounding box center [352, 76] width 93 height 12
drag, startPoint x: 95, startPoint y: 21, endPoint x: 91, endPoint y: 23, distance: 4.9
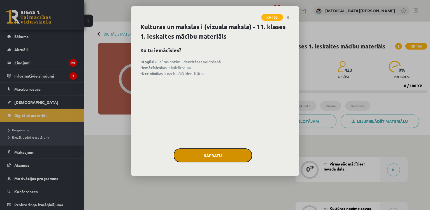
click at [220, 152] on button "Sapratu" at bounding box center [213, 156] width 79 height 14
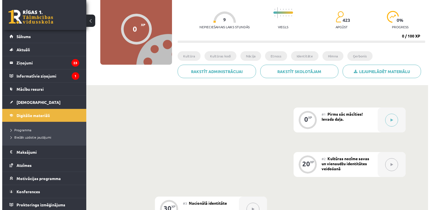
scroll to position [112, 0]
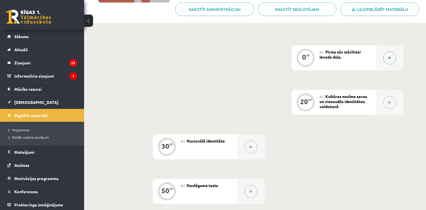
click at [386, 56] on button at bounding box center [389, 58] width 13 height 13
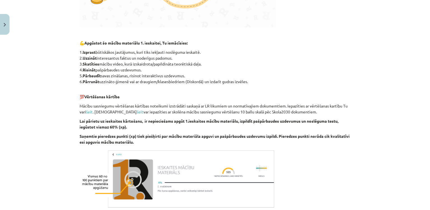
scroll to position [280, 0]
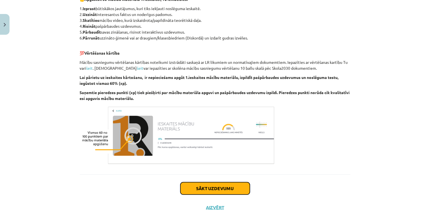
click at [243, 189] on button "Sākt uzdevumu" at bounding box center [216, 189] width 70 height 12
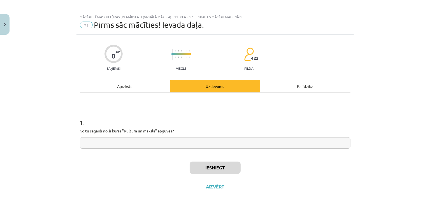
click at [173, 140] on input "text" at bounding box center [215, 142] width 271 height 11
click at [213, 176] on div "Iesniegt Aizvērt" at bounding box center [215, 173] width 271 height 39
click at [213, 172] on button "Iesniegt" at bounding box center [215, 168] width 51 height 12
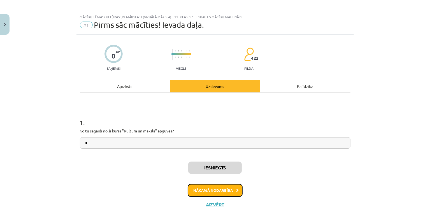
click at [205, 193] on button "Nākamā nodarbība" at bounding box center [215, 190] width 55 height 13
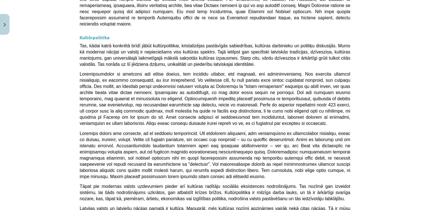
scroll to position [1487, 0]
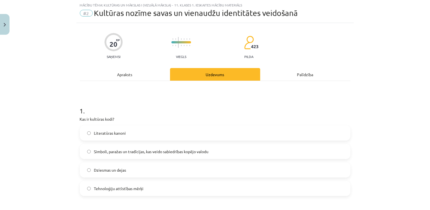
scroll to position [14, 0]
drag, startPoint x: 82, startPoint y: 109, endPoint x: 77, endPoint y: 113, distance: 6.3
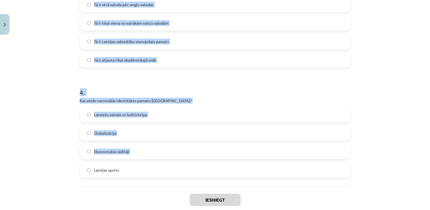
scroll to position [396, 0]
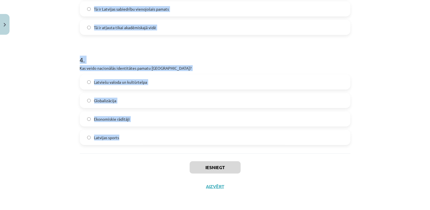
drag, startPoint x: 75, startPoint y: 107, endPoint x: 133, endPoint y: 139, distance: 66.6
copy form "1 . Kas ir kultūras kodi? Literatūras kanoni Simboli, paražas un tradīcijas, ka…"
click at [185, 60] on h1 "4 ." at bounding box center [215, 54] width 271 height 17
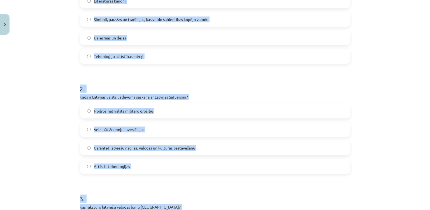
scroll to position [144, 0]
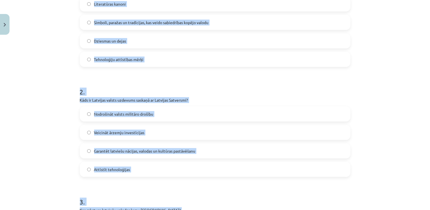
click at [193, 80] on h1 "2 ." at bounding box center [215, 86] width 271 height 17
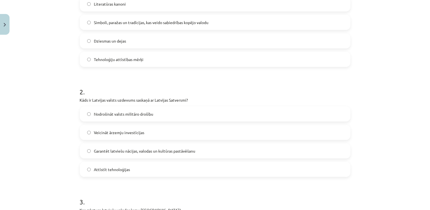
click at [124, 33] on div "Dziesmas un dejas" at bounding box center [215, 40] width 271 height 15
click at [119, 21] on span "Simboli, paražas un tradīcijas, kas veido sabiedrības kopējo valodu" at bounding box center [151, 23] width 115 height 6
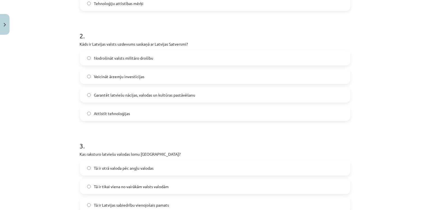
click at [87, 93] on label "Garantēt latviešu nācijas, valodas un kultūras pastāvēšanu" at bounding box center [215, 95] width 270 height 14
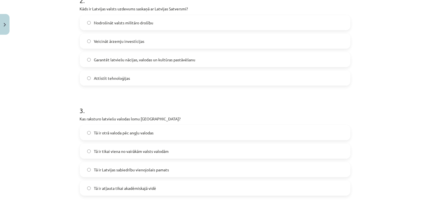
scroll to position [284, 0]
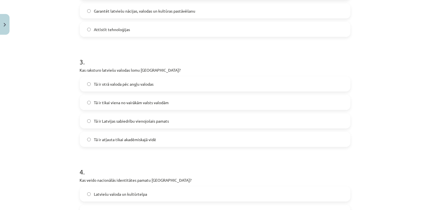
drag, startPoint x: 104, startPoint y: 127, endPoint x: 104, endPoint y: 115, distance: 11.5
click at [104, 126] on label "Tā ir Latvijas sabiedrību vienojošais pamats" at bounding box center [215, 121] width 270 height 14
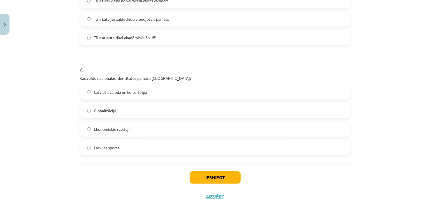
scroll to position [396, 0]
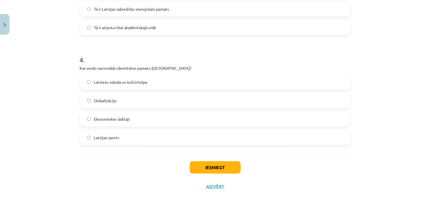
click at [106, 86] on label "Latviešu valoda un kultūrtelpa" at bounding box center [215, 82] width 270 height 14
click at [199, 160] on div "Iesniegt Aizvērt" at bounding box center [215, 173] width 271 height 39
click at [201, 167] on button "Iesniegt" at bounding box center [215, 168] width 51 height 12
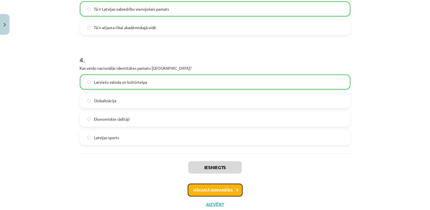
click at [221, 187] on button "Nākamā nodarbība" at bounding box center [215, 190] width 55 height 13
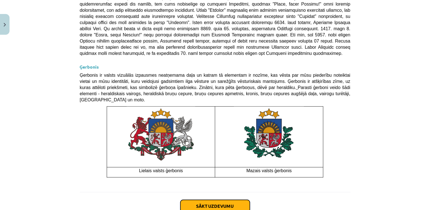
click at [234, 200] on button "Sākt uzdevumu" at bounding box center [216, 206] width 70 height 12
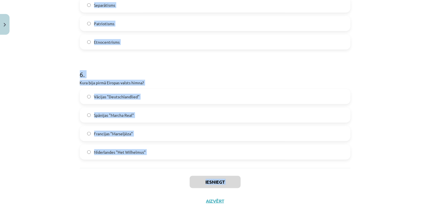
scroll to position [616, 0]
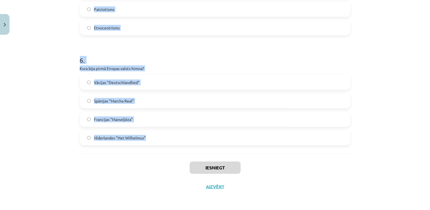
drag, startPoint x: 74, startPoint y: 108, endPoint x: 154, endPoint y: 141, distance: 86.9
click at [155, 141] on div "Mācību tēma: Kultūras un mākslas i (vizuālā māksla) - 11. klases 1. ieskaites m…" at bounding box center [215, 105] width 430 height 210
copy form "1 . Kad Latvijas sarkanbaltsarkanais karogs pirmo reizi kļuva par nacionālās ap…"
click at [151, 52] on h1 "6 ." at bounding box center [215, 55] width 271 height 17
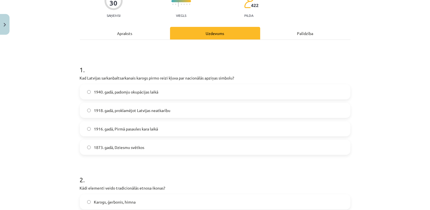
scroll to position [55, 0]
click at [93, 106] on div "1940. gadā, padomju okupācijas laikā 1918. gadā, proklamējot Latvijas neatkarīb…" at bounding box center [215, 120] width 271 height 71
click at [140, 125] on label "1916. gadā, Pirmā pasaules kara laikā" at bounding box center [215, 129] width 270 height 14
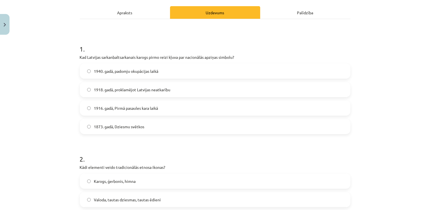
scroll to position [111, 0]
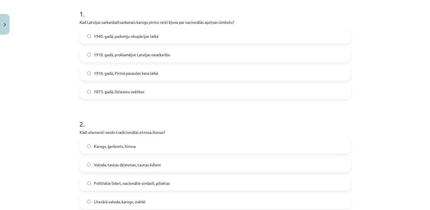
click at [91, 144] on label "Karogs, ģerbonis, himna" at bounding box center [215, 146] width 270 height 14
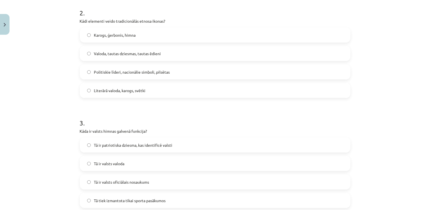
scroll to position [252, 0]
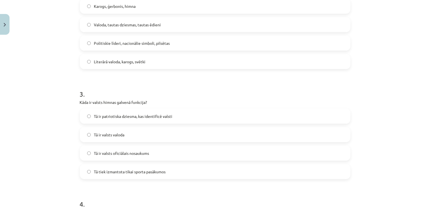
click at [114, 107] on div "3 . Kāda ir valsts himnas galvenā funkcija? Tā ir patriotiska dziesma, kas iden…" at bounding box center [215, 129] width 271 height 99
click at [120, 115] on span "Tā ir patriotiska dziesma, kas identificē valsti" at bounding box center [133, 117] width 79 height 6
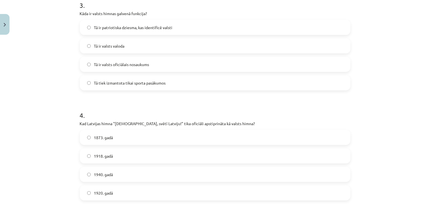
scroll to position [364, 0]
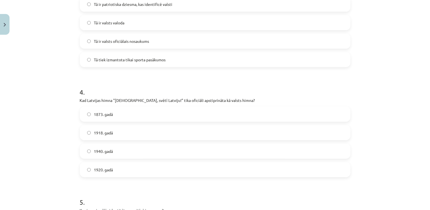
click at [119, 168] on label "1920. gadā" at bounding box center [215, 170] width 270 height 14
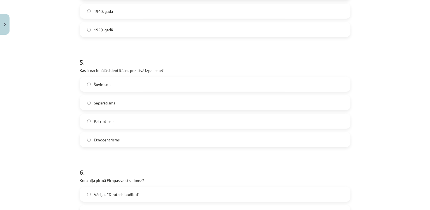
click at [127, 115] on label "Patriotisms" at bounding box center [215, 121] width 270 height 14
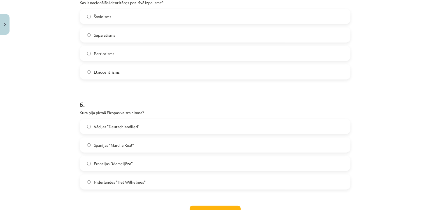
scroll to position [616, 0]
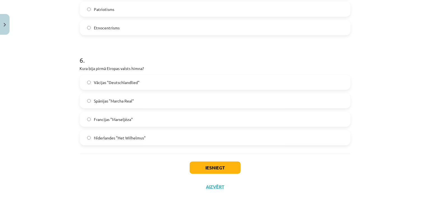
click at [111, 139] on span "Nīderlandes "Het Wilhelmus"" at bounding box center [120, 138] width 52 height 6
click at [205, 162] on button "Iesniegt" at bounding box center [215, 168] width 51 height 12
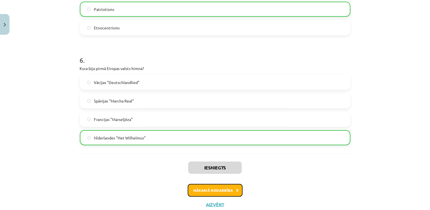
click at [224, 186] on button "Nākamā nodarbība" at bounding box center [215, 190] width 55 height 13
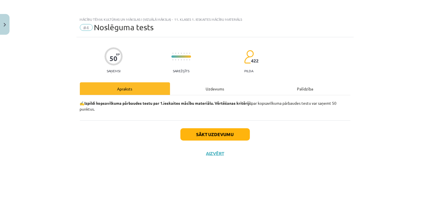
scroll to position [0, 0]
click at [211, 131] on button "Sākt uzdevumu" at bounding box center [216, 134] width 70 height 12
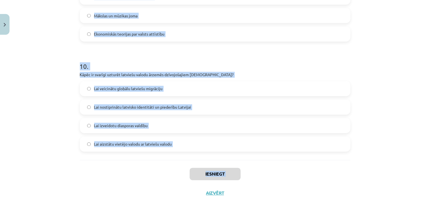
scroll to position [1057, 0]
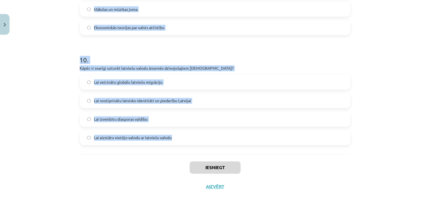
drag, startPoint x: 78, startPoint y: 120, endPoint x: 171, endPoint y: 140, distance: 95.0
copy form "1 . Kas ir kultūras mantojuma nozīme? Tā ietekmē tikai tūrisma nozari Tā uztur …"
click at [325, 70] on p "Kāpēc ir svarīgi uzturēt latviešu valodu ārzemēs dzīvojošajiem latviešiem?" at bounding box center [215, 69] width 271 height 6
click at [393, 58] on div "Mācību tēma: Kultūras un mākslas i (vizuālā māksla) - 11. klases 1. ieskaites m…" at bounding box center [215, 105] width 430 height 210
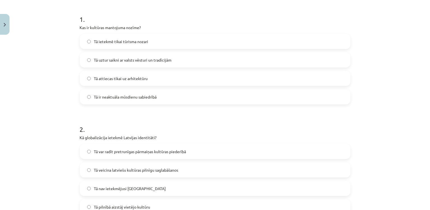
scroll to position [103, 0]
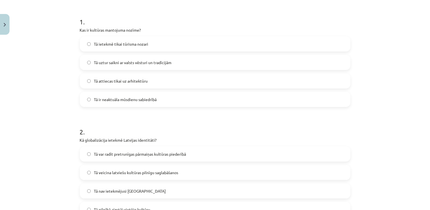
click at [152, 65] on label "Tā uztur saikni ar valsts vēsturi un tradīcijām" at bounding box center [215, 63] width 270 height 14
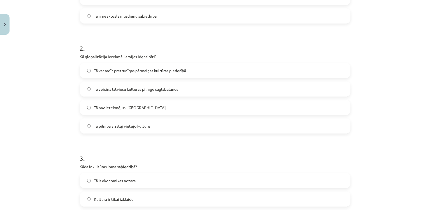
scroll to position [188, 0]
click at [102, 66] on label "Tā var radīt pretrunīgas pārmaiņas kultūras piederībā" at bounding box center [215, 70] width 270 height 14
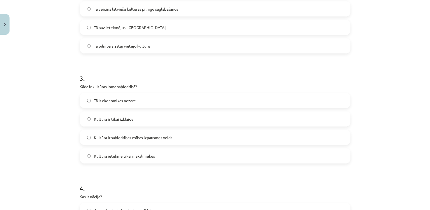
scroll to position [272, 0]
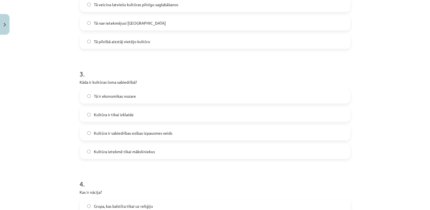
click at [95, 115] on span "Kultūra ir tikai izklaide" at bounding box center [114, 115] width 40 height 6
click at [124, 132] on span "Kultūra ir sabiedrības esības izpausmes veids" at bounding box center [133, 133] width 79 height 6
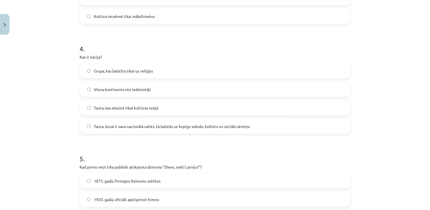
scroll to position [412, 0]
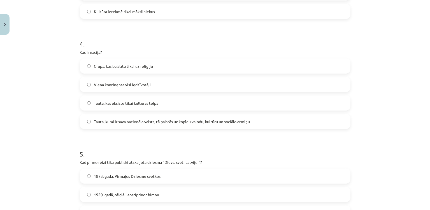
click at [114, 125] on label "Tauta, kurai ir sava nacionāla valsts, tā balstās uz kopīgu valodu, kultūru un …" at bounding box center [215, 122] width 270 height 14
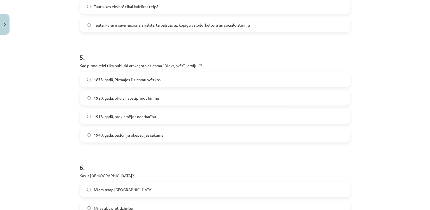
scroll to position [552, 0]
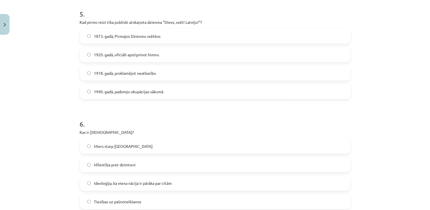
click at [116, 38] on span "1873. gadā, Pirmajos Dziesmu svētkos" at bounding box center [127, 36] width 67 height 6
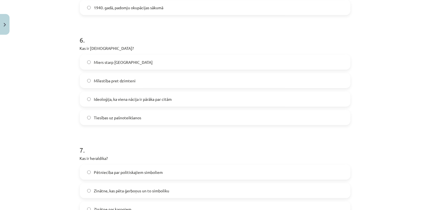
click at [100, 98] on span "Ideoloģija, ka viena nācija ir pārāka par citām" at bounding box center [133, 99] width 78 height 6
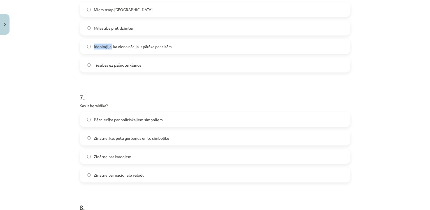
scroll to position [748, 0]
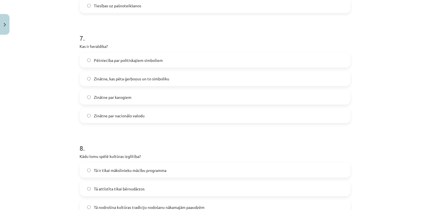
click at [134, 76] on span "Zinātne, kas pēta ģerboņus un to simboliku" at bounding box center [131, 79] width 75 height 6
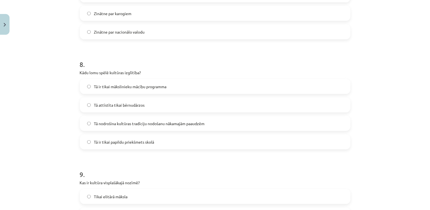
scroll to position [833, 0]
click at [115, 118] on label "Tā nodrošina kultūras tradīciju nodošanu nākamajām paaudzēm" at bounding box center [215, 123] width 270 height 14
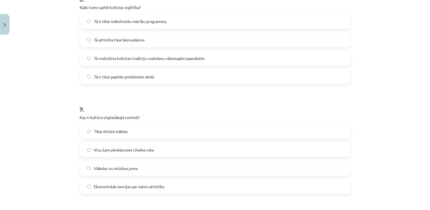
scroll to position [945, 0]
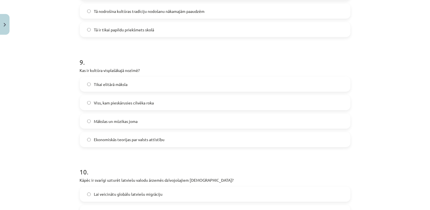
click at [107, 105] on span "Viss, kam pieskārusies cilvēka roka" at bounding box center [124, 103] width 60 height 6
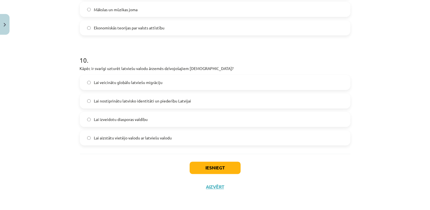
scroll to position [1057, 0]
click at [113, 103] on span "Lai nostiprinātu latvisko identitāti un piederību Latvijai" at bounding box center [142, 101] width 97 height 6
click at [225, 167] on button "Iesniegt" at bounding box center [215, 168] width 51 height 12
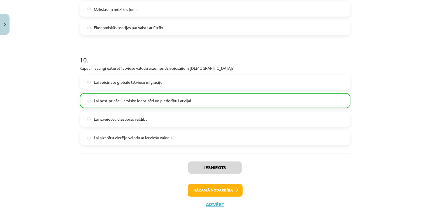
click at [224, 183] on div "Iesniegts Nākamā nodarbība Aizvērt" at bounding box center [215, 182] width 271 height 57
click at [225, 186] on button "Nākamā nodarbība" at bounding box center [215, 190] width 55 height 13
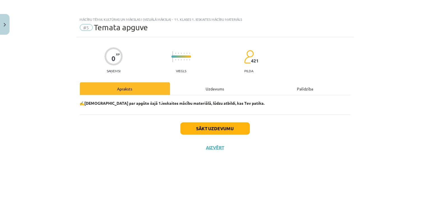
click at [190, 110] on div "✍️ Padomā par apgūto šajā 1.ieskaites mācību materiālā, lūdzu atbildi, kas Tev …" at bounding box center [215, 104] width 271 height 19
click at [197, 125] on button "Sākt uzdevumu" at bounding box center [216, 129] width 70 height 12
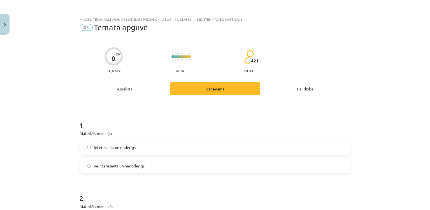
click at [196, 142] on label "interesants un noderīgs" at bounding box center [215, 147] width 270 height 14
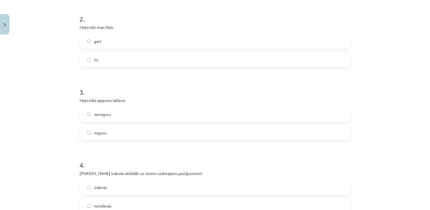
scroll to position [196, 0]
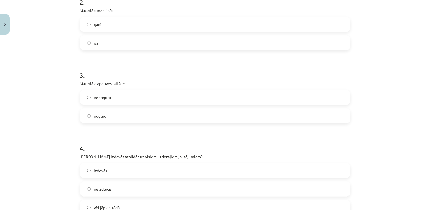
click at [209, 128] on form "1 . Materiāls man bija interesants un noderīgs neinteresants un nenoderīgs 2 . …" at bounding box center [215, 182] width 271 height 534
click at [219, 97] on label "nenoguru" at bounding box center [215, 98] width 270 height 14
click at [218, 121] on label "noguru" at bounding box center [215, 116] width 270 height 14
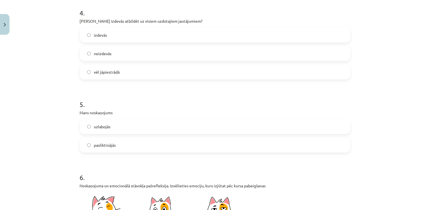
scroll to position [365, 0]
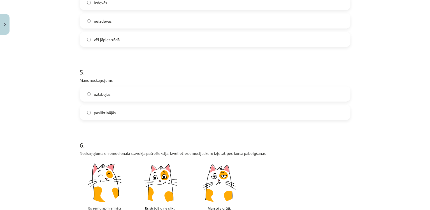
drag, startPoint x: 195, startPoint y: 111, endPoint x: 193, endPoint y: 105, distance: 5.4
click at [194, 108] on label "pasliktinājās" at bounding box center [215, 113] width 270 height 14
click at [182, 27] on label "neizdevās" at bounding box center [215, 21] width 270 height 14
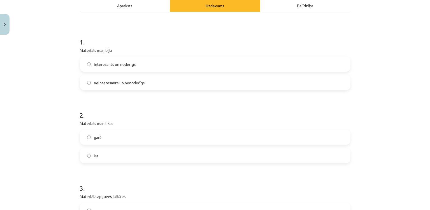
scroll to position [112, 0]
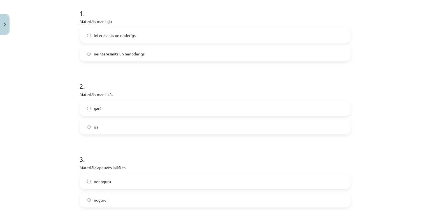
click at [131, 105] on label "garš" at bounding box center [215, 109] width 270 height 14
click at [133, 122] on label "īss" at bounding box center [215, 127] width 270 height 14
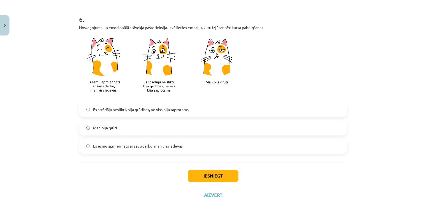
scroll to position [500, 0]
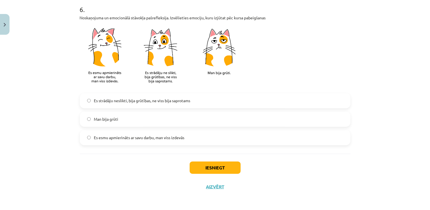
click at [151, 103] on span "Es strādāju neslikti, bija grūtības, ne viss bija saprotams" at bounding box center [142, 101] width 96 height 6
click at [215, 169] on button "Iesniegt" at bounding box center [215, 168] width 51 height 12
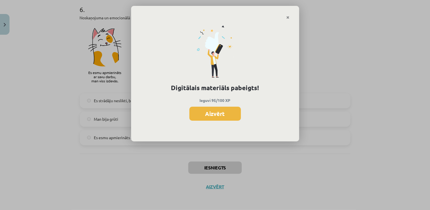
click at [218, 111] on button "Aizvērt" at bounding box center [216, 114] width 52 height 14
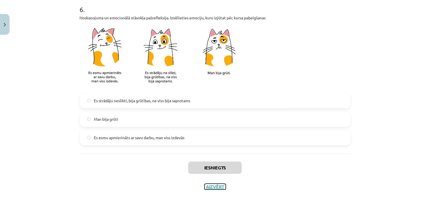
drag, startPoint x: 211, startPoint y: 187, endPoint x: 185, endPoint y: 163, distance: 35.3
click at [211, 187] on button "Aizvērt" at bounding box center [215, 187] width 21 height 6
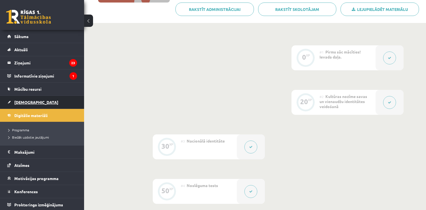
click at [56, 99] on link "[DEMOGRAPHIC_DATA]" at bounding box center [42, 102] width 70 height 13
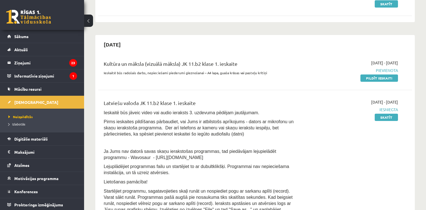
scroll to position [140, 0]
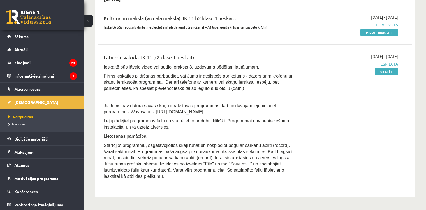
click at [366, 30] on link "Pildīt ieskaiti" at bounding box center [380, 32] width 38 height 7
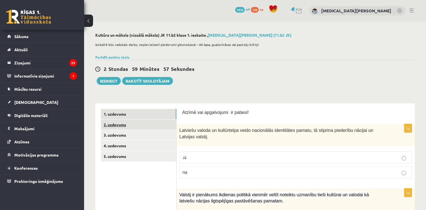
click at [156, 122] on link "2. uzdevums" at bounding box center [138, 125] width 75 height 10
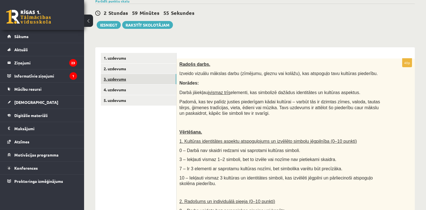
click at [135, 78] on link "3. uzdevums" at bounding box center [138, 79] width 75 height 10
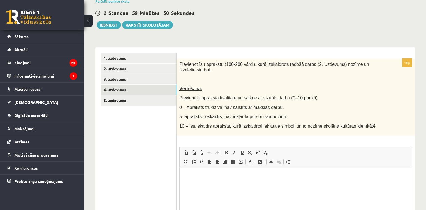
click at [138, 87] on link "4. uzdevums" at bounding box center [138, 90] width 75 height 10
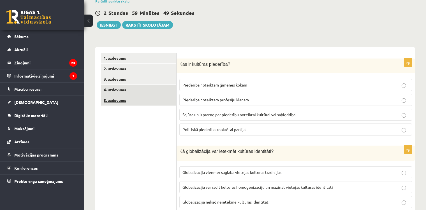
click at [141, 96] on link "5. uzdevums" at bounding box center [138, 100] width 75 height 10
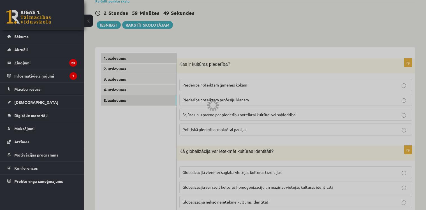
scroll to position [56, 0]
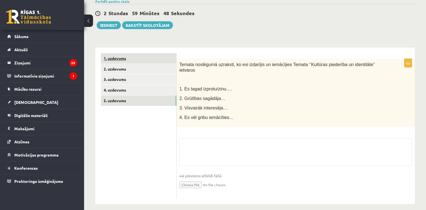
click at [144, 59] on link "1. uzdevums" at bounding box center [138, 58] width 75 height 10
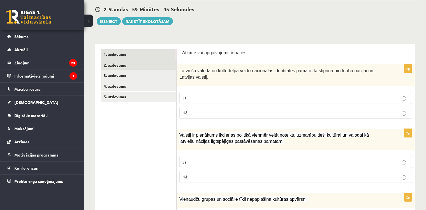
scroll to position [56, 0]
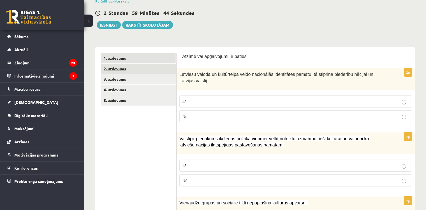
click at [153, 71] on link "2. uzdevums" at bounding box center [138, 69] width 75 height 10
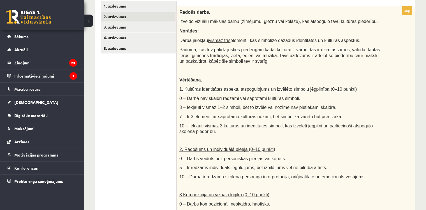
scroll to position [84, 0]
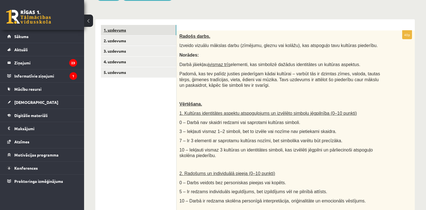
click at [148, 32] on link "1. uzdevums" at bounding box center [138, 30] width 75 height 10
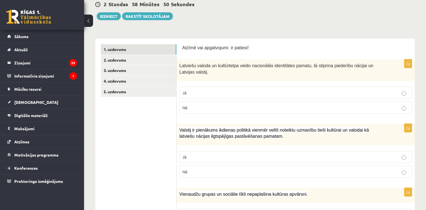
scroll to position [56, 0]
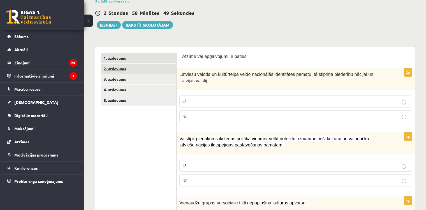
click at [155, 65] on link "2. uzdevums" at bounding box center [138, 69] width 75 height 10
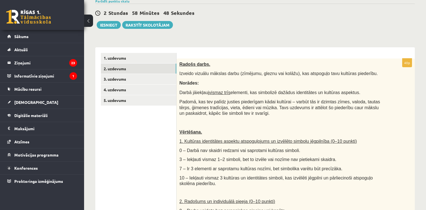
scroll to position [0, 0]
click at [162, 76] on link "3. uzdevums" at bounding box center [138, 79] width 75 height 10
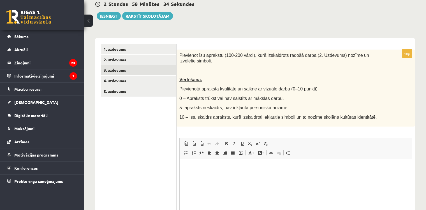
scroll to position [56, 0]
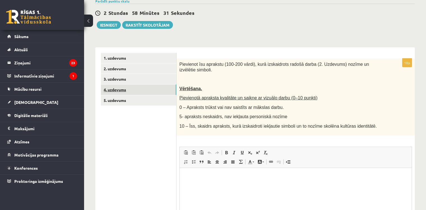
click at [142, 90] on link "4. uzdevums" at bounding box center [138, 90] width 75 height 10
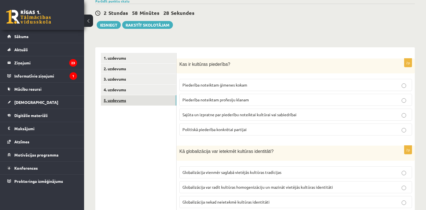
click at [153, 97] on link "5. uzdevums" at bounding box center [138, 100] width 75 height 10
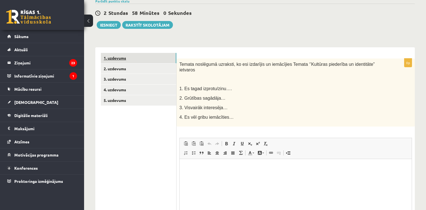
click at [159, 56] on link "1. uzdevums" at bounding box center [138, 58] width 75 height 10
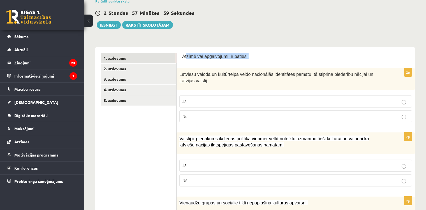
drag, startPoint x: 303, startPoint y: 39, endPoint x: 288, endPoint y: 15, distance: 28.2
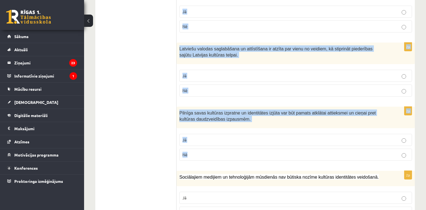
scroll to position [815, 0]
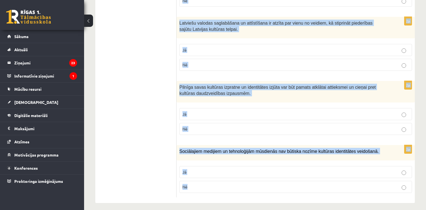
drag, startPoint x: 181, startPoint y: 50, endPoint x: 320, endPoint y: 188, distance: 195.1
copy form "Loremi dol sitametcons ad elitsed! 3d Eiusmodt incidi ut laboreetdol magna aliq…"
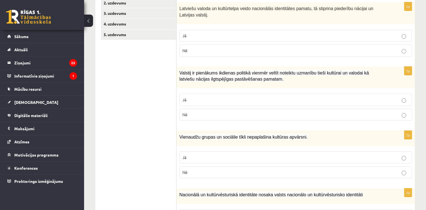
scroll to position [112, 0]
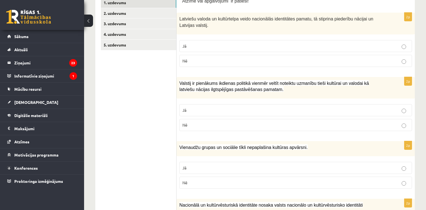
click at [222, 48] on p "Jā" at bounding box center [296, 46] width 227 height 6
drag, startPoint x: 234, startPoint y: 115, endPoint x: 219, endPoint y: 68, distance: 49.1
click at [234, 114] on label "Jā" at bounding box center [295, 110] width 233 height 12
click at [231, 129] on label "Nē" at bounding box center [295, 125] width 233 height 12
click at [241, 110] on p "Jā" at bounding box center [296, 110] width 227 height 6
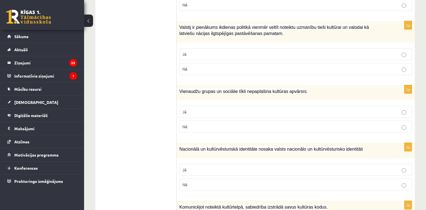
scroll to position [196, 0]
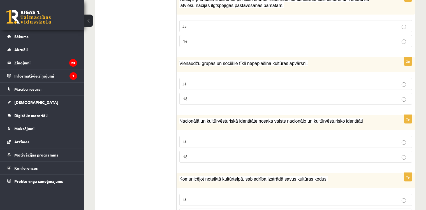
click at [205, 104] on label "Nē" at bounding box center [295, 99] width 233 height 12
click at [219, 142] on p "Jā" at bounding box center [296, 142] width 227 height 6
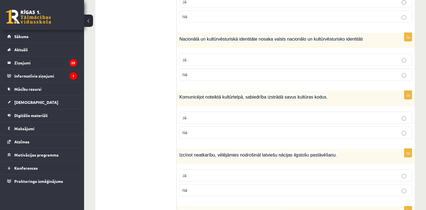
scroll to position [280, 0]
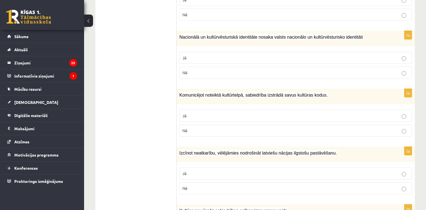
click at [217, 117] on p "Jā" at bounding box center [296, 116] width 227 height 6
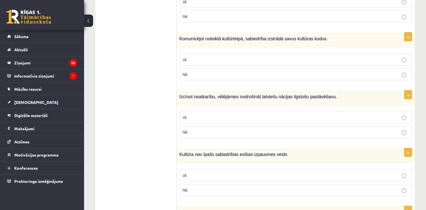
scroll to position [364, 0]
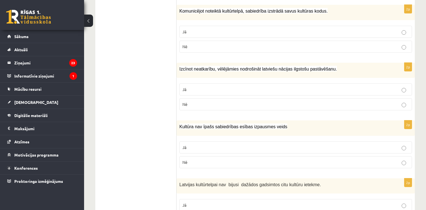
drag, startPoint x: 196, startPoint y: 88, endPoint x: 197, endPoint y: 99, distance: 11.1
click at [196, 88] on p "Jā" at bounding box center [296, 90] width 227 height 6
click at [201, 160] on p "Nē" at bounding box center [296, 163] width 227 height 6
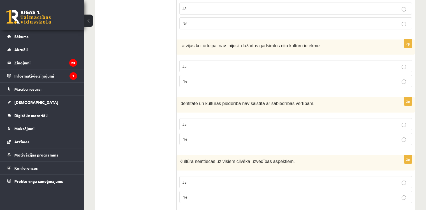
scroll to position [504, 0]
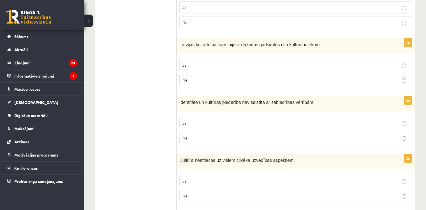
click at [185, 80] on label "Nē" at bounding box center [295, 80] width 233 height 12
click at [192, 132] on label "Nē" at bounding box center [295, 138] width 233 height 12
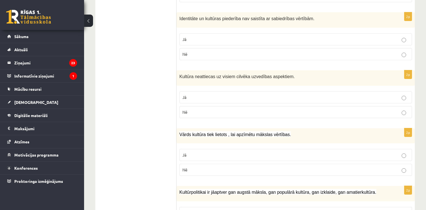
scroll to position [588, 0]
click at [202, 109] on p "Nē" at bounding box center [296, 112] width 227 height 6
click at [204, 155] on label "Jā" at bounding box center [295, 155] width 233 height 12
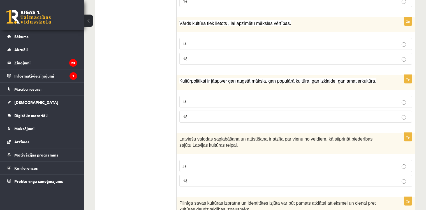
scroll to position [728, 0]
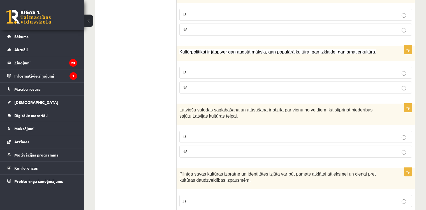
drag, startPoint x: 215, startPoint y: 64, endPoint x: 212, endPoint y: 86, distance: 22.6
click at [215, 67] on label "Jā" at bounding box center [295, 73] width 233 height 12
click at [213, 131] on label "Jā" at bounding box center [295, 137] width 233 height 12
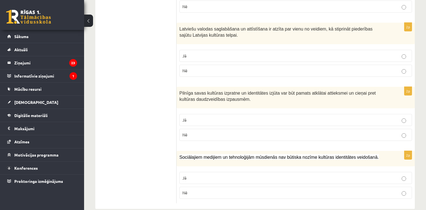
scroll to position [813, 0]
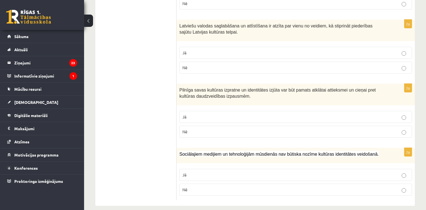
click at [207, 114] on p "Jā" at bounding box center [296, 117] width 227 height 6
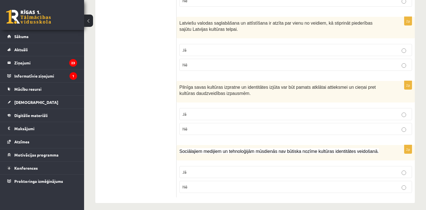
scroll to position [815, 0]
click at [218, 185] on p "Nē" at bounding box center [296, 187] width 227 height 6
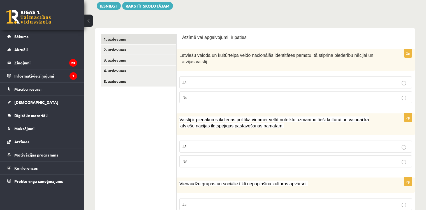
scroll to position [30, 0]
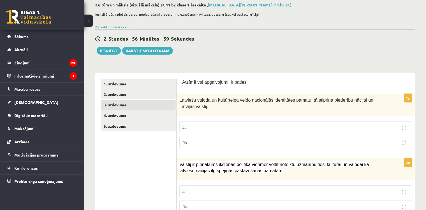
click at [132, 102] on link "3. uzdevums" at bounding box center [138, 105] width 75 height 10
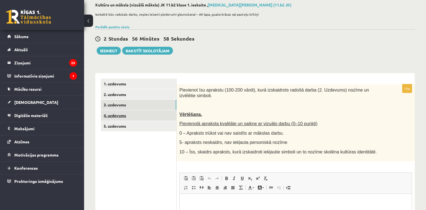
scroll to position [0, 0]
click at [163, 119] on link "4. uzdevums" at bounding box center [138, 115] width 75 height 10
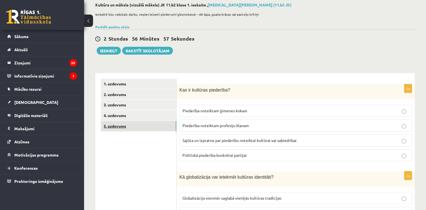
click at [149, 122] on link "5. uzdevums" at bounding box center [138, 126] width 75 height 10
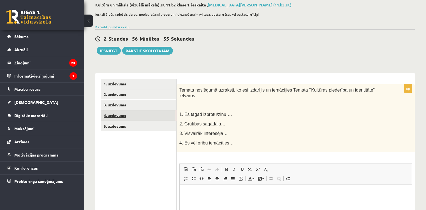
click at [144, 120] on link "4. uzdevums" at bounding box center [138, 115] width 75 height 10
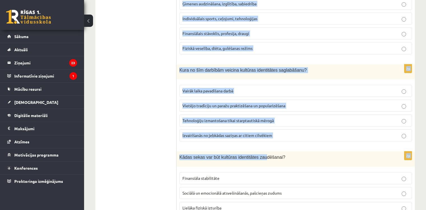
scroll to position [792, 0]
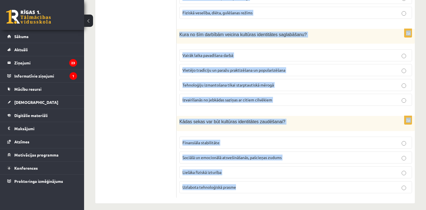
drag, startPoint x: 177, startPoint y: 88, endPoint x: 251, endPoint y: 179, distance: 118.0
copy form "Kas ir kultūras piederība? Piederība noteiktam ģimenes kokam Piederība noteikta…"
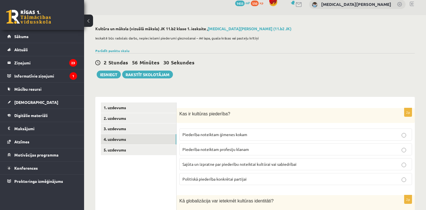
scroll to position [63, 0]
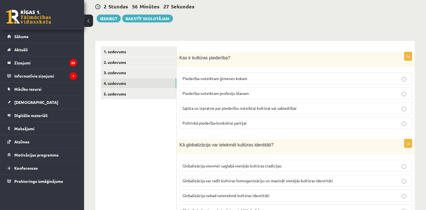
drag, startPoint x: 209, startPoint y: 112, endPoint x: 204, endPoint y: 88, distance: 24.7
click at [209, 112] on label "Sajūta un izpratne par piederību noteiktai kultūrai vai sabiedrībai" at bounding box center [295, 108] width 233 height 12
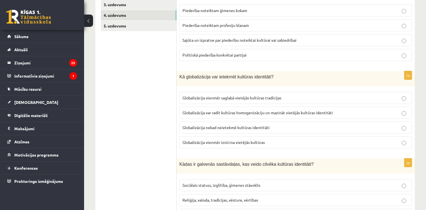
scroll to position [147, 0]
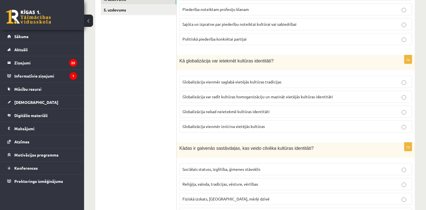
click at [187, 87] on label "Globalizācija vienmēr saglabā vietējās kultūras tradīcijas" at bounding box center [295, 82] width 233 height 12
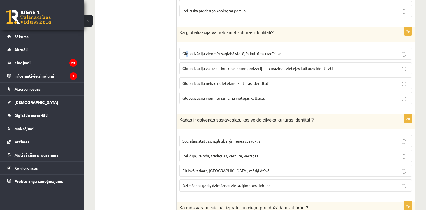
scroll to position [203, 0]
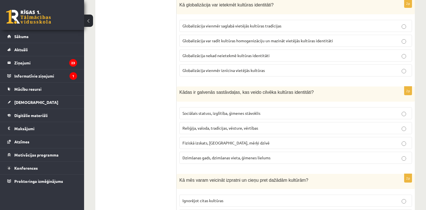
click at [195, 35] on label "Globalizācija var radīt kultūras homogenizāciju un mazināt vietējās kultūras id…" at bounding box center [295, 41] width 233 height 12
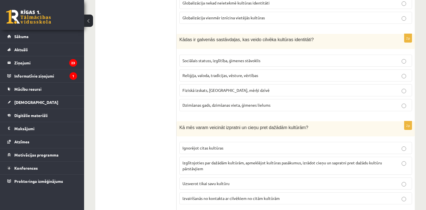
scroll to position [259, 0]
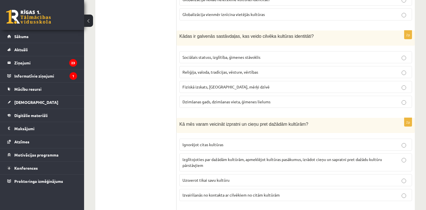
click at [190, 69] on p "Reliģija, valoda, tradīcijas, vēsture, vērtības" at bounding box center [296, 72] width 227 height 6
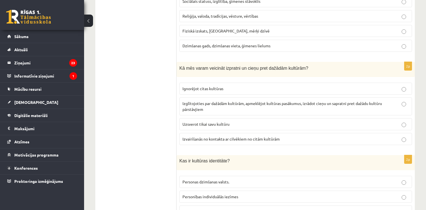
scroll to position [343, 0]
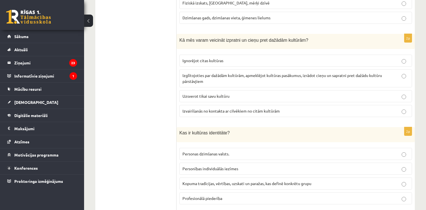
click at [208, 79] on p "Izglītojoties par dažādām kultūrām, apmeklējot kultūras pasākumus, izrādot cieņ…" at bounding box center [296, 79] width 227 height 12
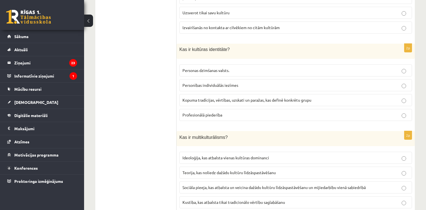
scroll to position [427, 0]
click at [204, 100] on p "Kopuma tradīcijas, vērtības, uzskati un paražas, kas definē konkrētu grupu" at bounding box center [296, 100] width 227 height 6
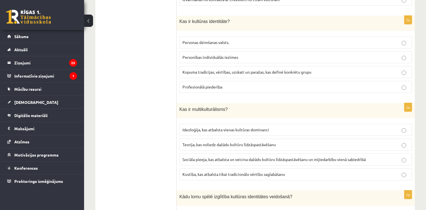
scroll to position [483, 0]
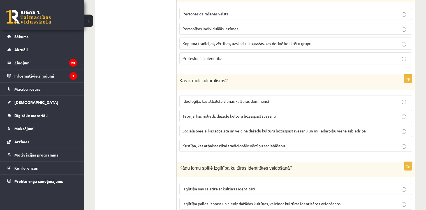
drag, startPoint x: 191, startPoint y: 129, endPoint x: 181, endPoint y: 83, distance: 47.2
click at [191, 129] on span "Sociāla pieeja, kas atbalsta un veicina dažādu kultūru līdzāspastāvēšanu un mij…" at bounding box center [274, 130] width 183 height 5
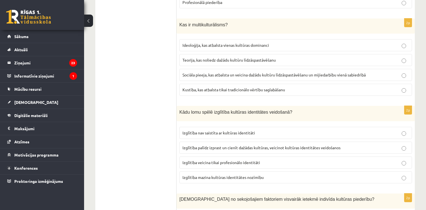
scroll to position [567, 0]
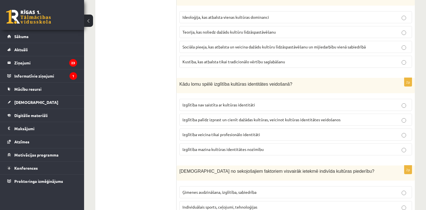
click at [184, 118] on span "Izglītība palīdz izprast un cienīt dažādas kultūras, veicinot kultūras identitā…" at bounding box center [262, 119] width 158 height 5
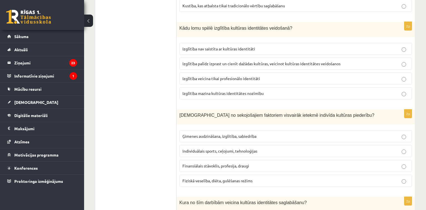
scroll to position [679, 0]
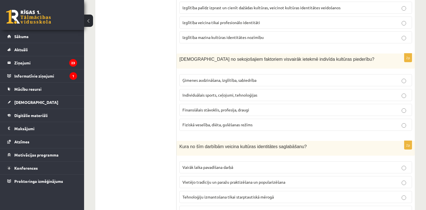
click at [189, 67] on div "2p Kuri no sekojošajiem faktoriem visvairāk ietekmē indivīda kultūras piederību…" at bounding box center [296, 95] width 238 height 82
click at [189, 74] on label "Ģimenes audzināšana, izglītība, sabiedrība" at bounding box center [295, 80] width 233 height 12
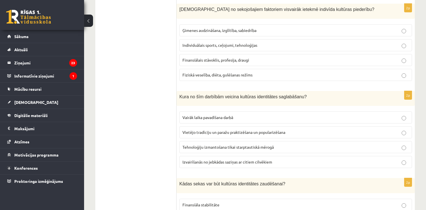
scroll to position [735, 0]
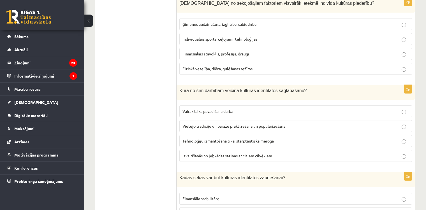
click at [213, 124] on span "Vietējo tradīciju un paražu praktizēšana un popularizēšana" at bounding box center [234, 126] width 103 height 5
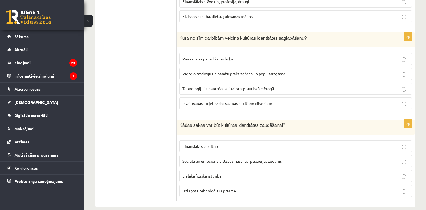
scroll to position [792, 0]
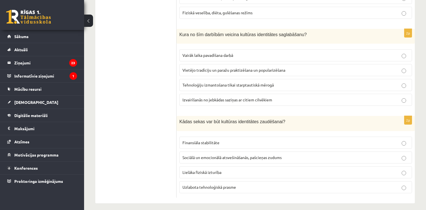
click at [215, 155] on span "Sociālā un emocionālā atsvešināšanās, pašcieņas zudums" at bounding box center [232, 157] width 99 height 5
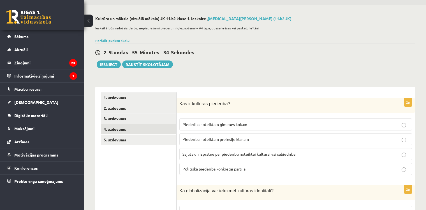
scroll to position [0, 0]
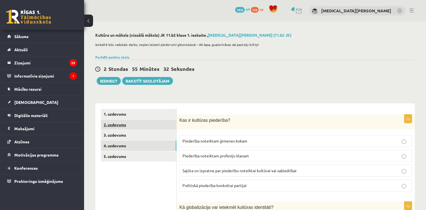
click at [144, 124] on link "2. uzdevums" at bounding box center [138, 125] width 75 height 10
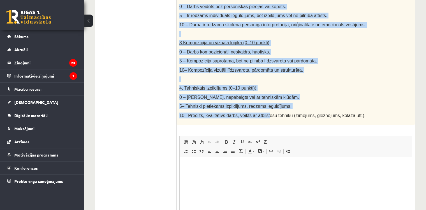
scroll to position [263, 0]
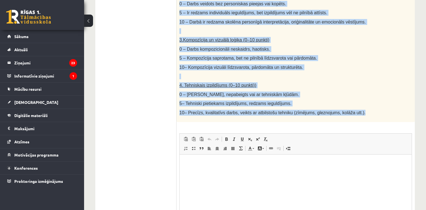
drag, startPoint x: 179, startPoint y: 51, endPoint x: 348, endPoint y: 106, distance: 177.3
click at [341, 103] on p "5– Tehniski pietiekams izpildījums, redzams ieguldījums." at bounding box center [281, 104] width 205 height 6
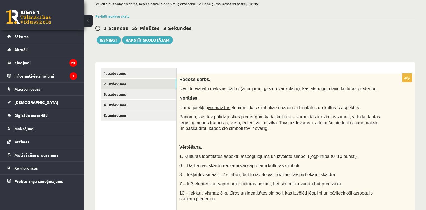
scroll to position [39, 0]
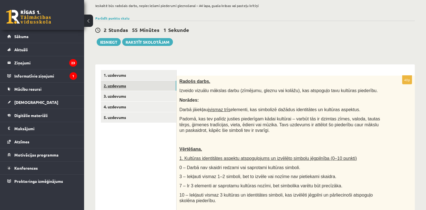
drag, startPoint x: 183, startPoint y: 77, endPoint x: 177, endPoint y: 78, distance: 5.4
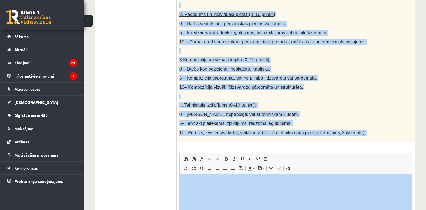
scroll to position [319, 0]
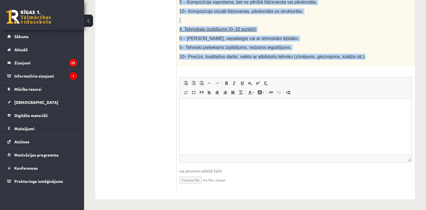
drag, startPoint x: 178, startPoint y: 76, endPoint x: 350, endPoint y: 58, distance: 172.5
copy div "Loremi dolor. Sitamet consect adipisc elits (doeiusmo, tempor inc utlabo), etd …"
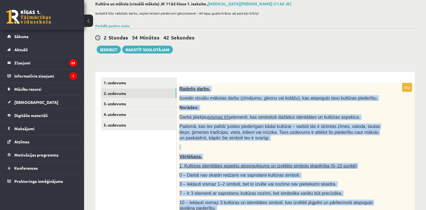
scroll to position [56, 0]
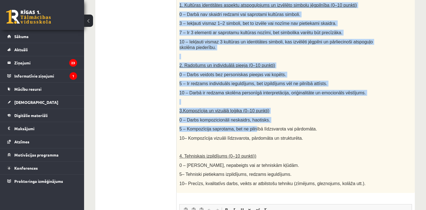
scroll to position [224, 0]
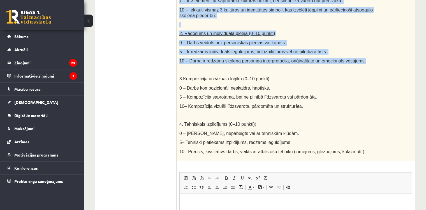
drag, startPoint x: 180, startPoint y: 63, endPoint x: 352, endPoint y: 62, distance: 171.9
click at [352, 62] on div "Radošs darbs. Izveido vizuālu mākslas darbu (zīmējumu, gleznu vai kolāžu), kas …" at bounding box center [296, 25] width 238 height 271
copy div "Loremi dolor. Sitamet consect adipisc elits (doeiusmo, tempor inc utlabo), etd …"
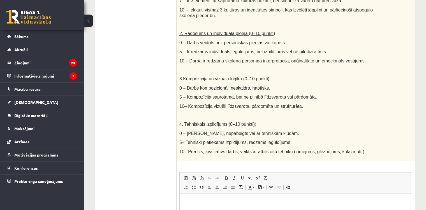
click at [172, 33] on ul "1. uzdevums 2. uzdevums 3. uzdevums 4. uzdevums 5. uzdevums" at bounding box center [139, 87] width 76 height 404
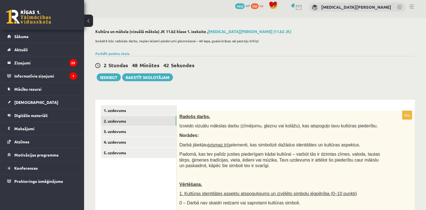
scroll to position [4, 0]
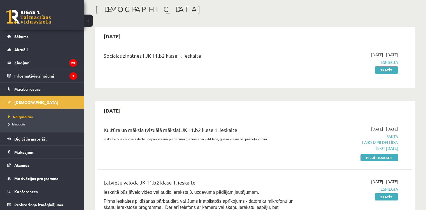
scroll to position [56, 0]
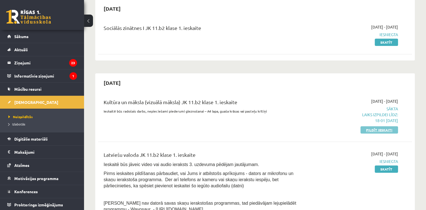
click at [379, 131] on link "Pildīt ieskaiti" at bounding box center [380, 129] width 38 height 7
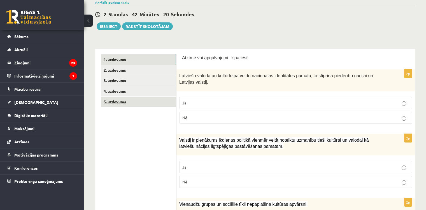
scroll to position [56, 0]
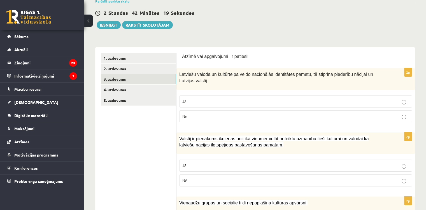
click at [137, 80] on link "3. uzdevums" at bounding box center [138, 79] width 75 height 10
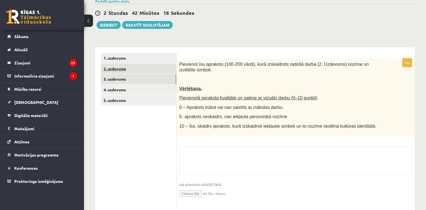
click at [138, 68] on link "2. uzdevums" at bounding box center [138, 69] width 75 height 10
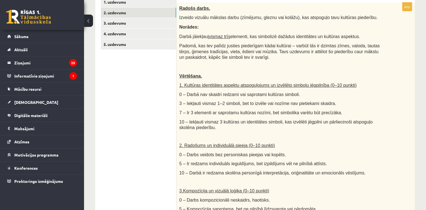
scroll to position [0, 0]
click at [129, 46] on link "5. uzdevums" at bounding box center [138, 44] width 75 height 10
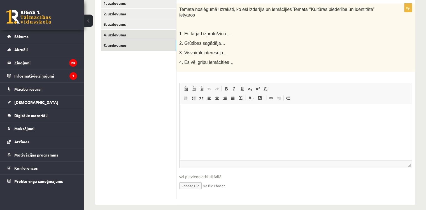
click at [139, 31] on link "4. uzdevums" at bounding box center [138, 35] width 75 height 10
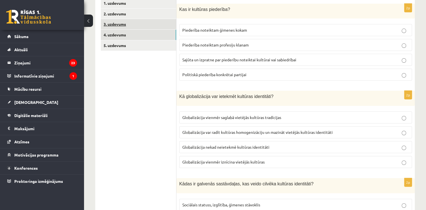
click at [133, 23] on link "3. uzdevums" at bounding box center [138, 24] width 75 height 10
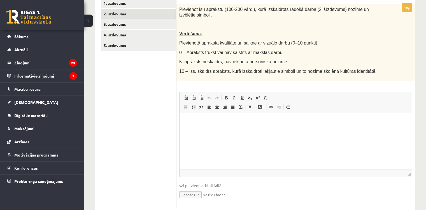
click at [127, 15] on link "2. uzdevums" at bounding box center [138, 14] width 75 height 10
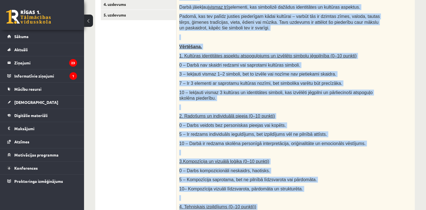
scroll to position [195, 0]
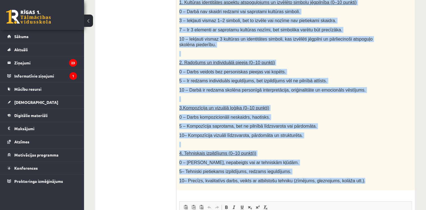
drag, startPoint x: 187, startPoint y: 51, endPoint x: 358, endPoint y: 176, distance: 211.7
click at [358, 176] on div "Radošs darbs. Izveido vizuālu mākslas darbu (zīmējumu, gleznu vai kolāžu), kas …" at bounding box center [296, 55] width 239 height 271
copy div "Loremi dolor. Sitamet consect adipisc elits (doeiusmo, tempor inc utlabo), etd …"
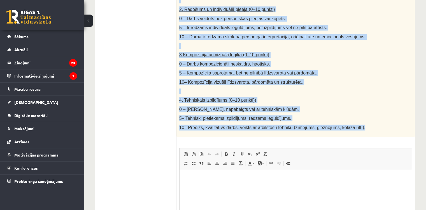
scroll to position [251, 0]
